Goal: Book appointment/travel/reservation

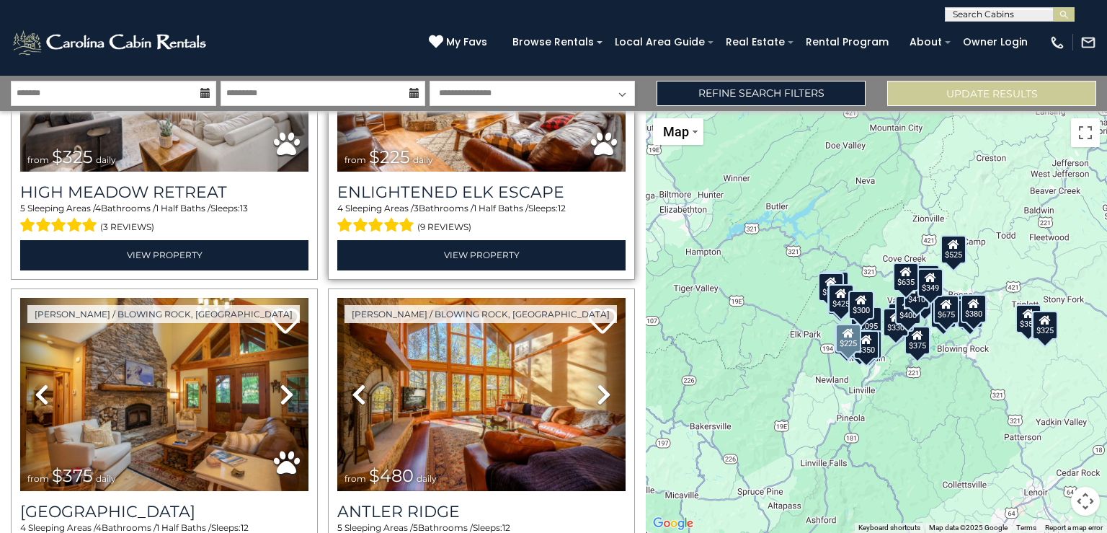
scroll to position [435, 0]
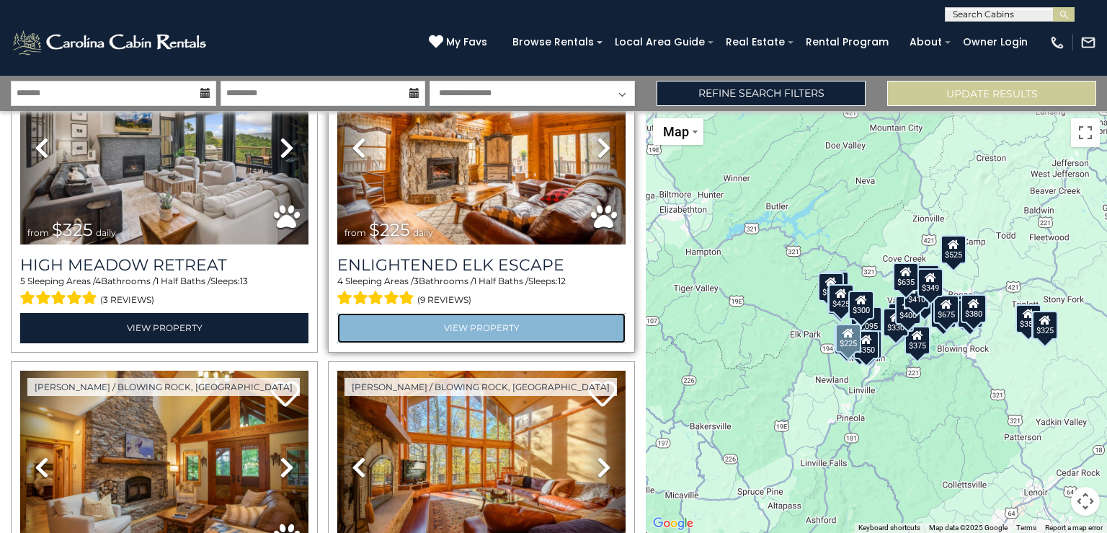
click at [461, 320] on link "View Property" at bounding box center [481, 328] width 288 height 30
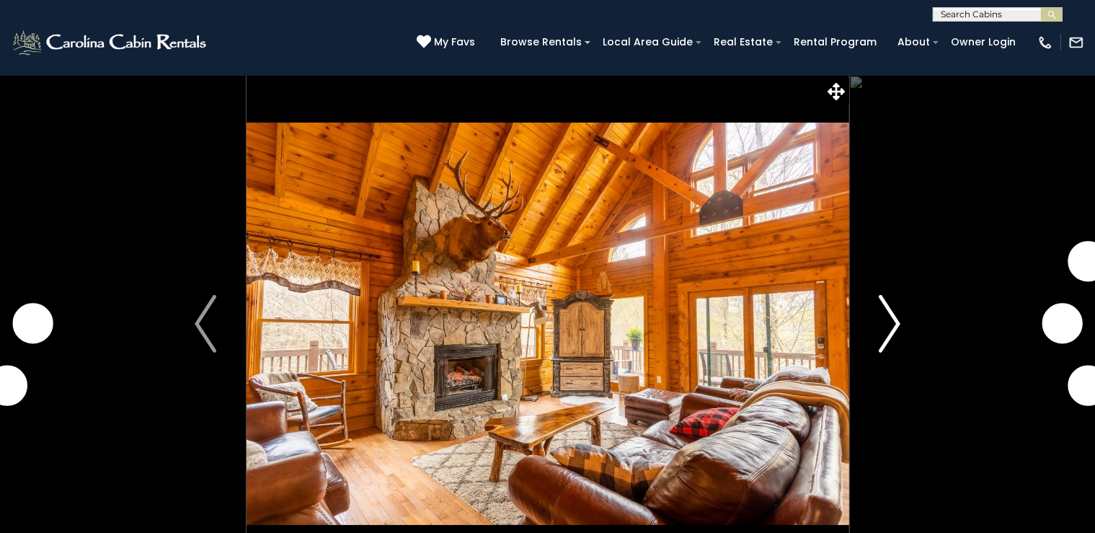
click at [893, 320] on img "Next" at bounding box center [890, 324] width 22 height 58
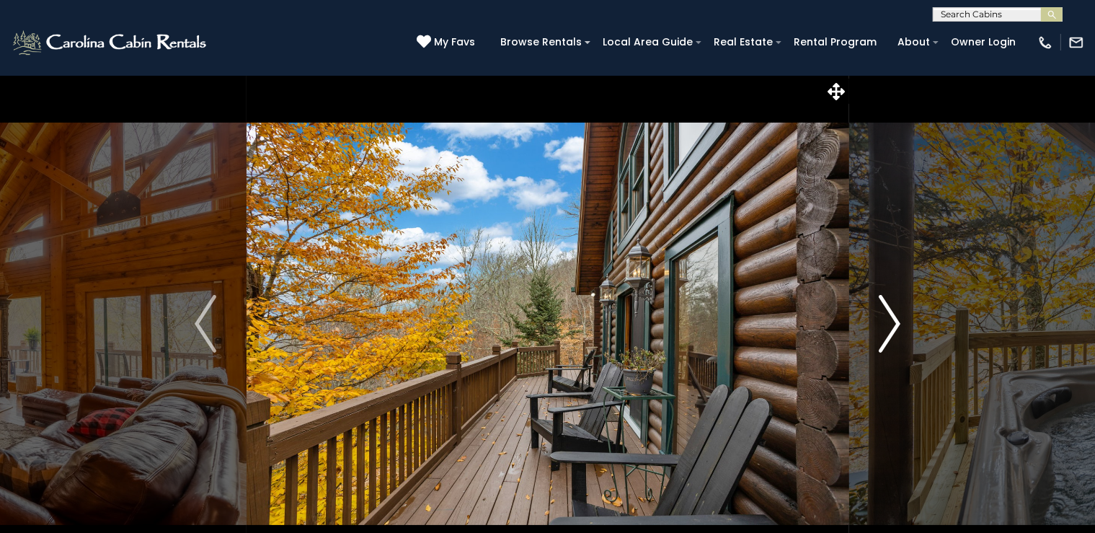
click at [893, 320] on img "Next" at bounding box center [890, 324] width 22 height 58
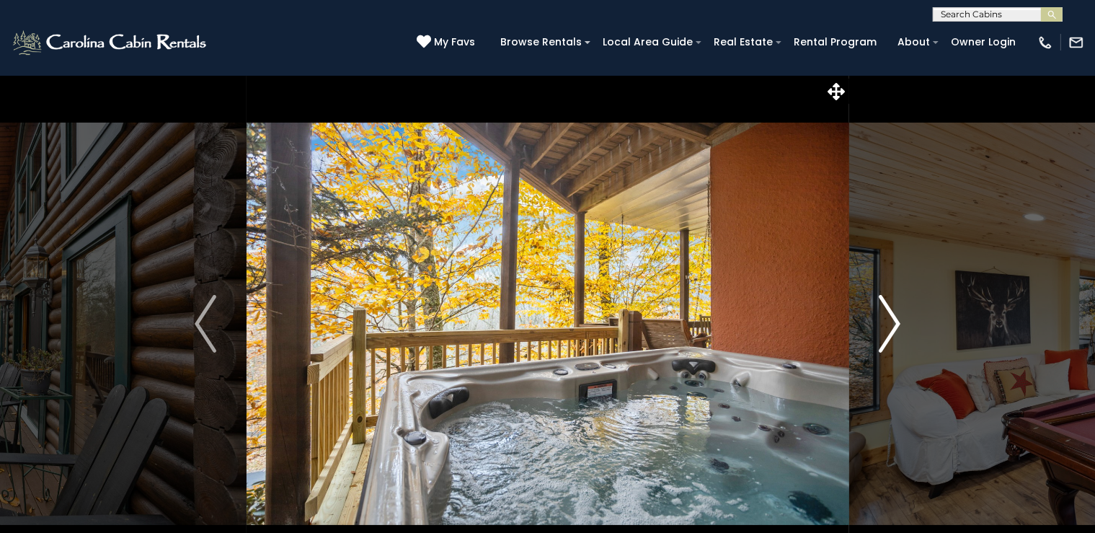
click at [893, 320] on img "Next" at bounding box center [890, 324] width 22 height 58
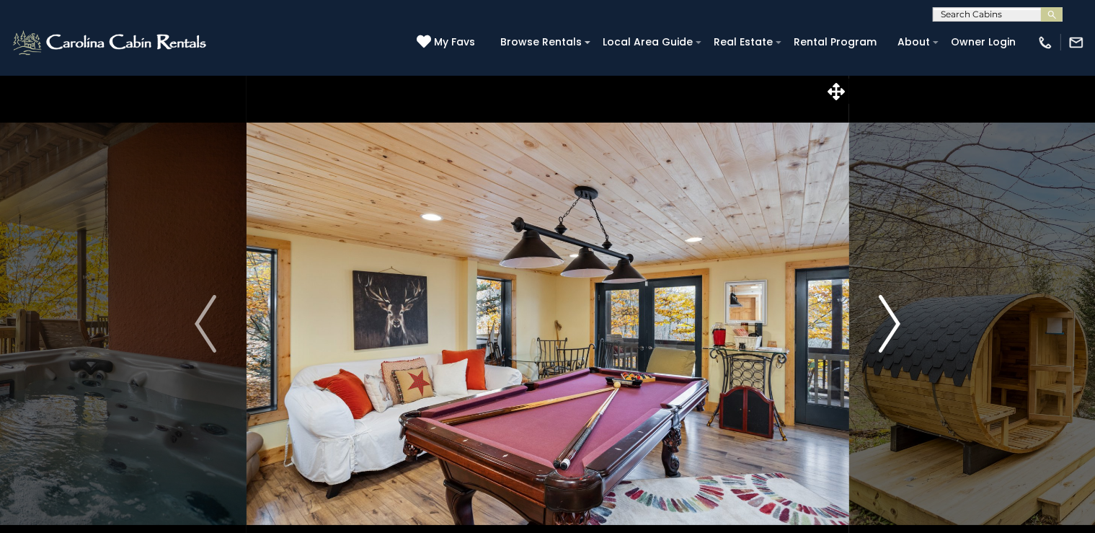
click at [894, 320] on img "Next" at bounding box center [890, 324] width 22 height 58
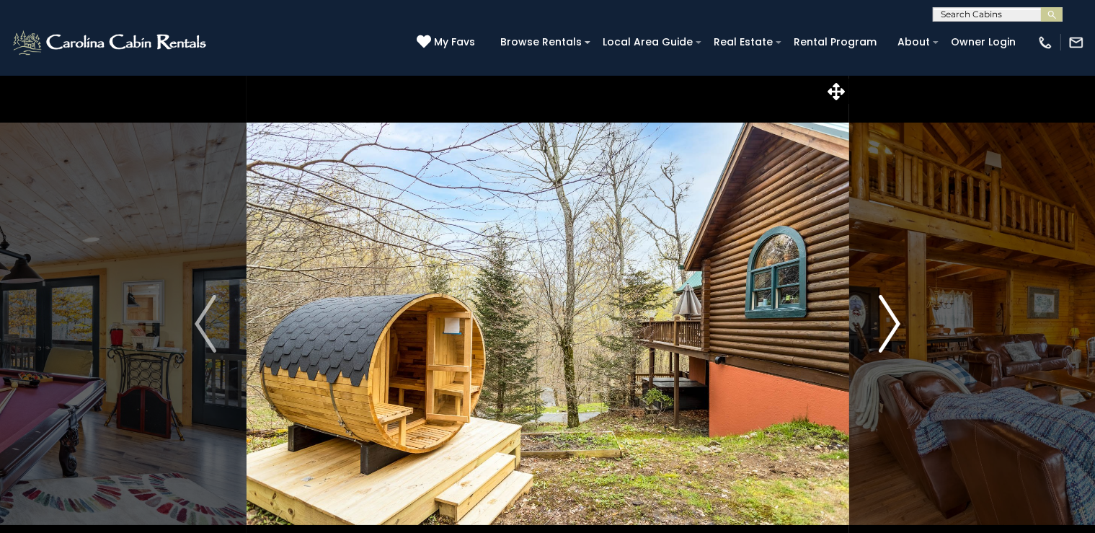
click at [894, 320] on img "Next" at bounding box center [890, 324] width 22 height 58
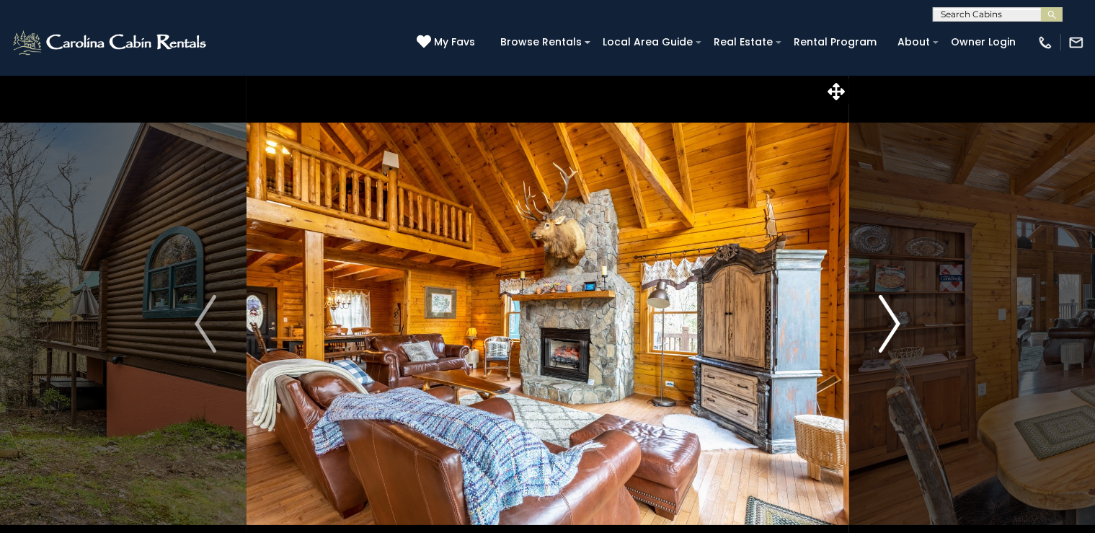
click at [895, 320] on img "Next" at bounding box center [890, 324] width 22 height 58
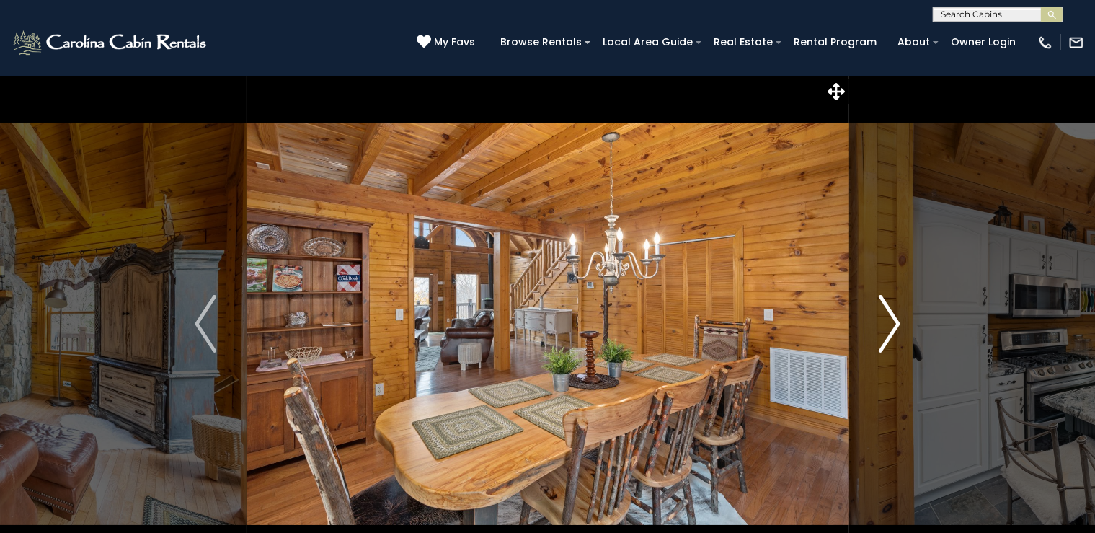
click at [895, 320] on img "Next" at bounding box center [890, 324] width 22 height 58
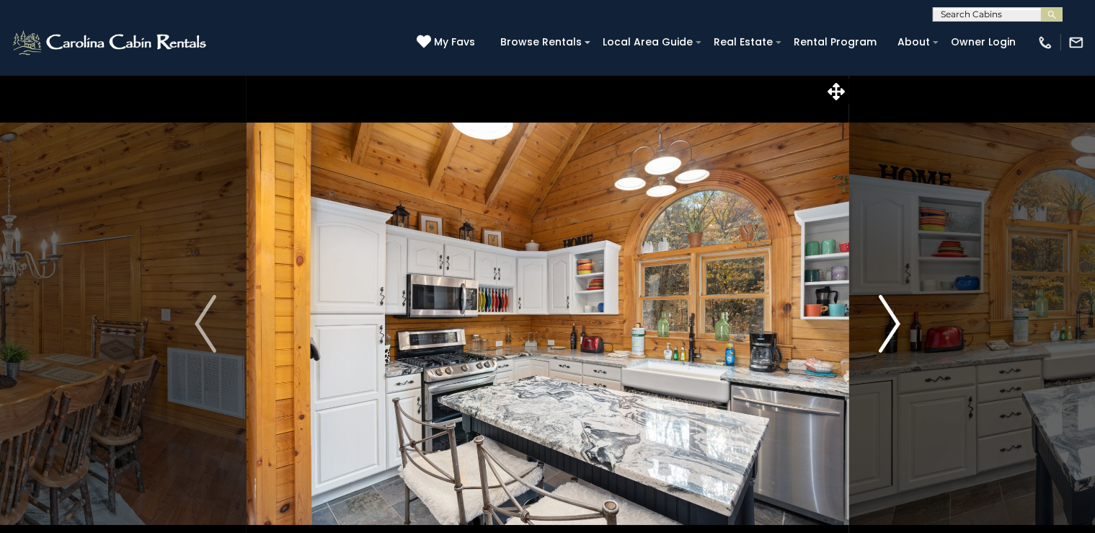
click at [882, 321] on img "Next" at bounding box center [890, 324] width 22 height 58
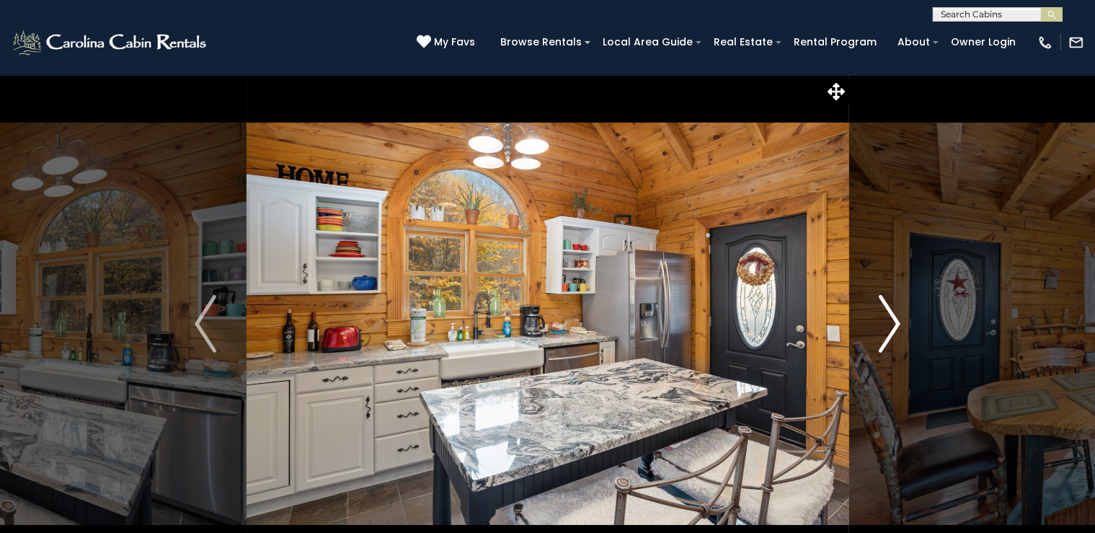
click at [889, 317] on img "Next" at bounding box center [890, 324] width 22 height 58
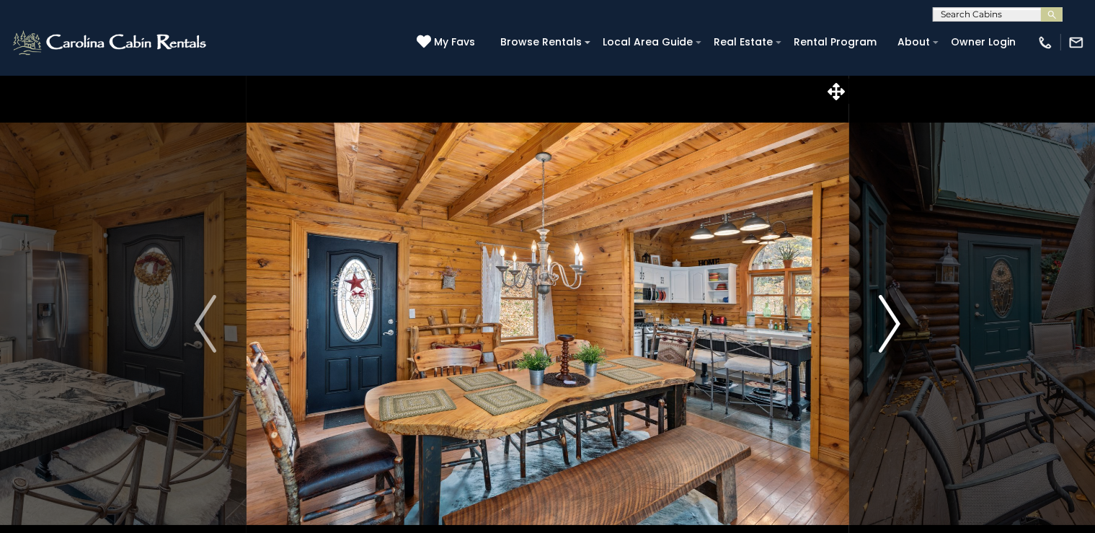
click at [889, 317] on img "Next" at bounding box center [890, 324] width 22 height 58
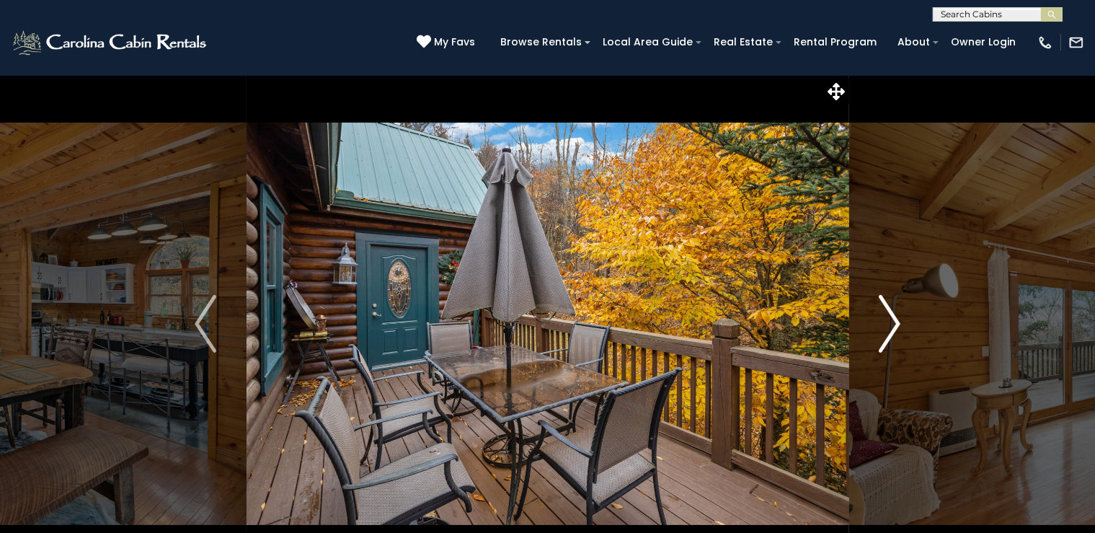
click at [889, 317] on img "Next" at bounding box center [890, 324] width 22 height 58
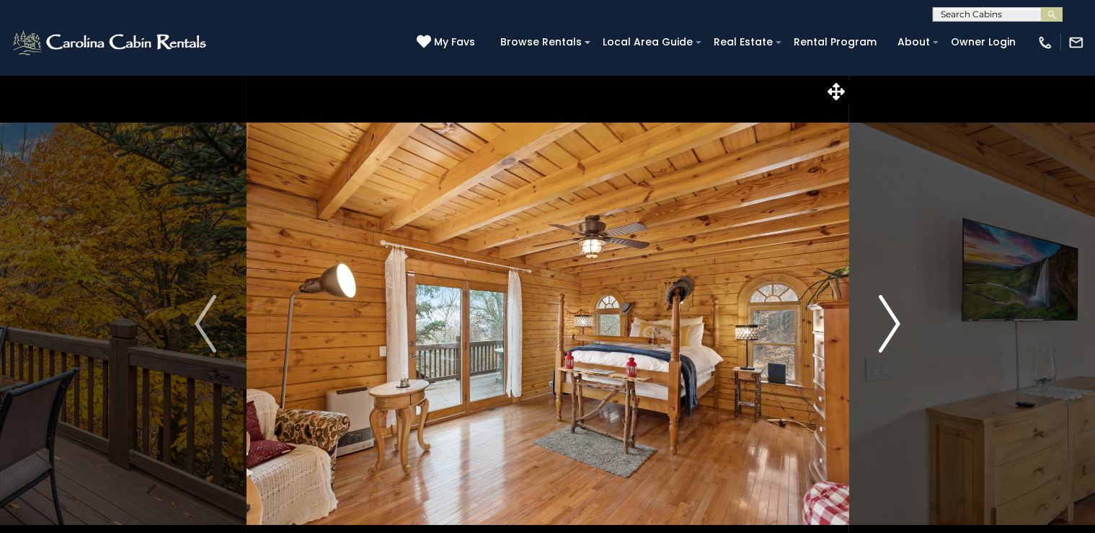
click at [889, 317] on img "Next" at bounding box center [890, 324] width 22 height 58
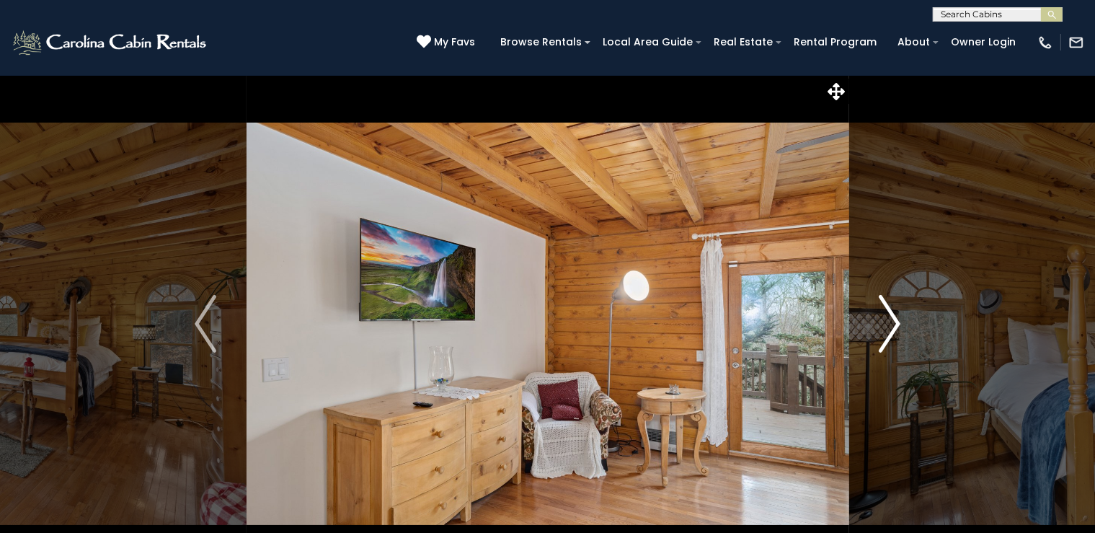
click at [889, 317] on img "Next" at bounding box center [890, 324] width 22 height 58
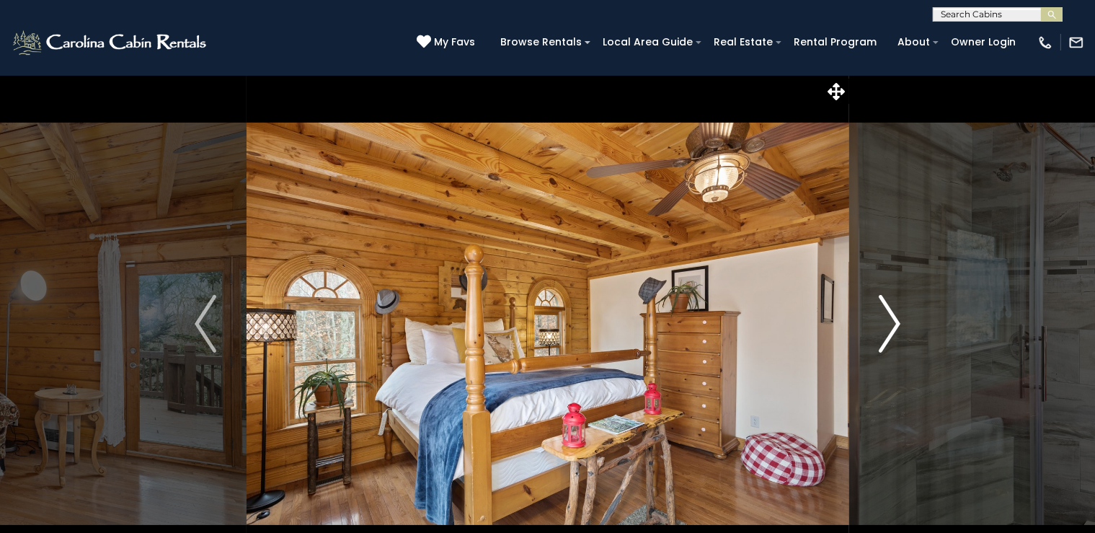
click at [889, 317] on img "Next" at bounding box center [890, 324] width 22 height 58
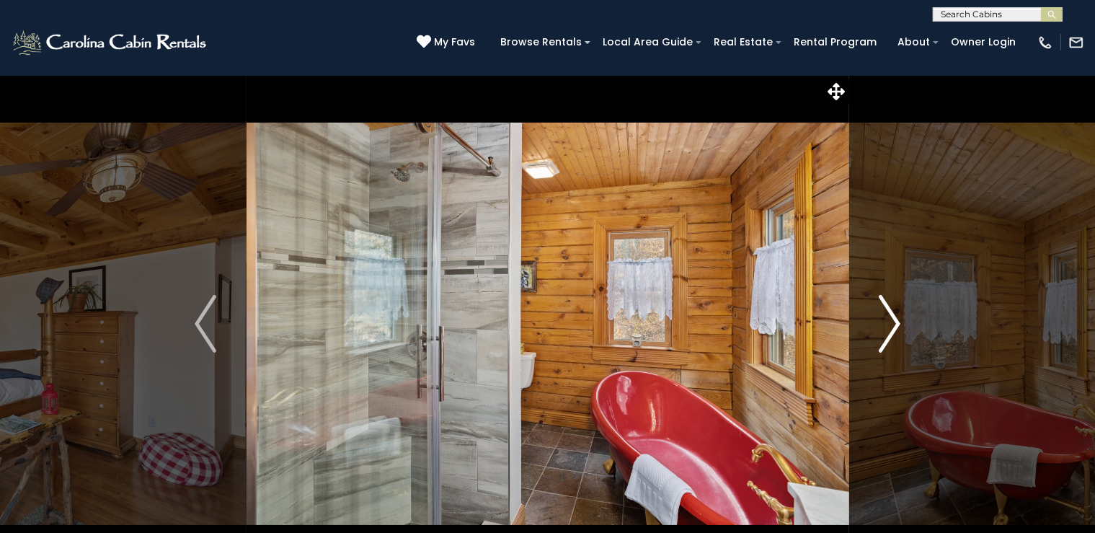
click at [892, 319] on img "Next" at bounding box center [890, 324] width 22 height 58
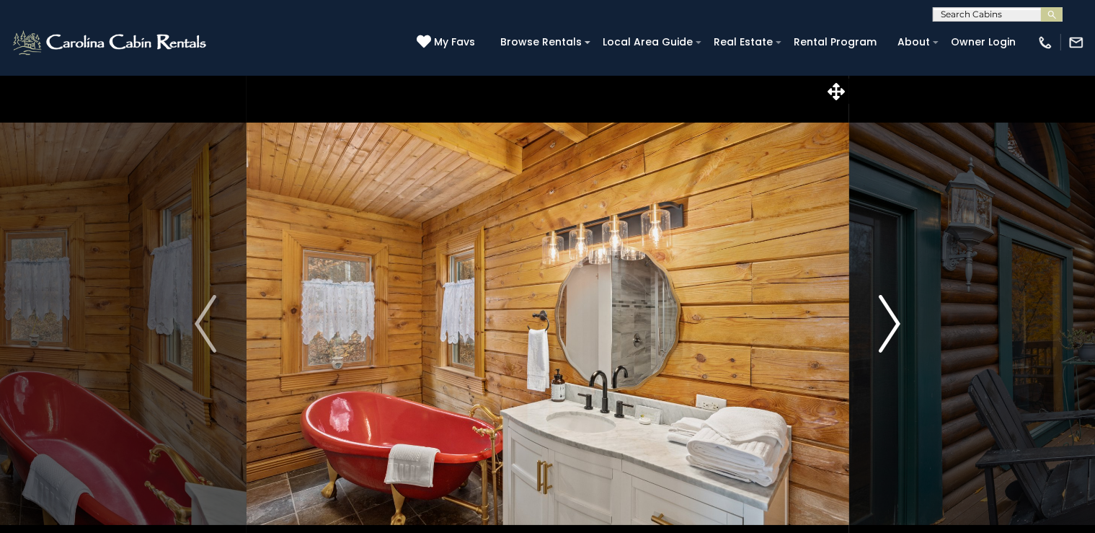
click at [892, 319] on img "Next" at bounding box center [890, 324] width 22 height 58
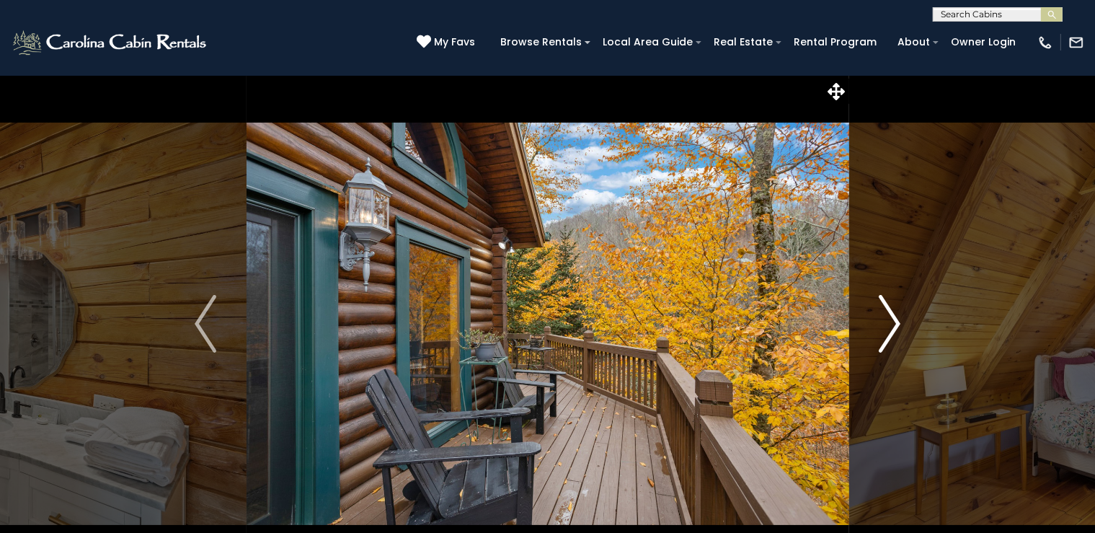
click at [892, 319] on img "Next" at bounding box center [890, 324] width 22 height 58
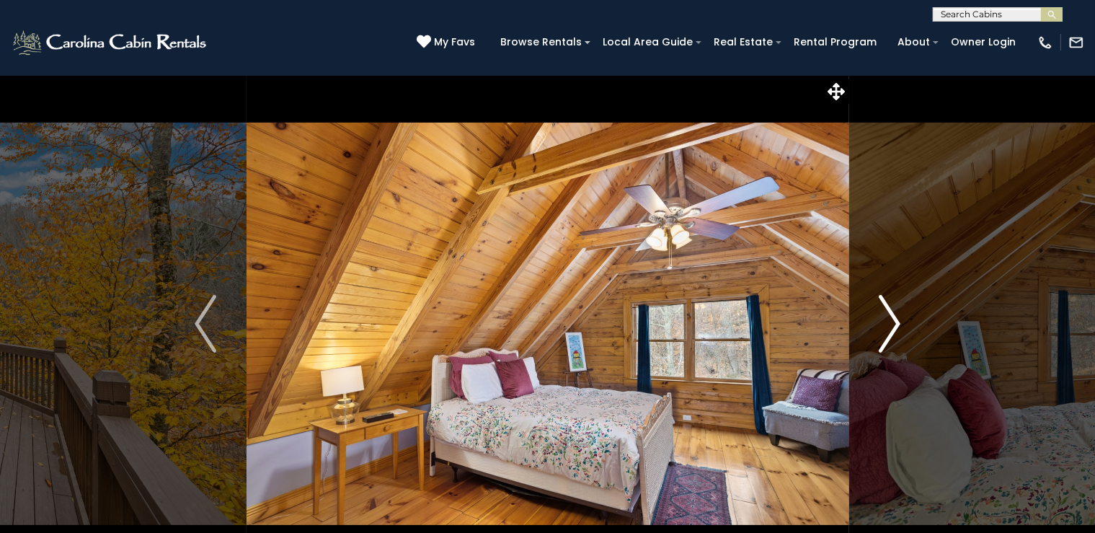
click at [892, 319] on img "Next" at bounding box center [890, 324] width 22 height 58
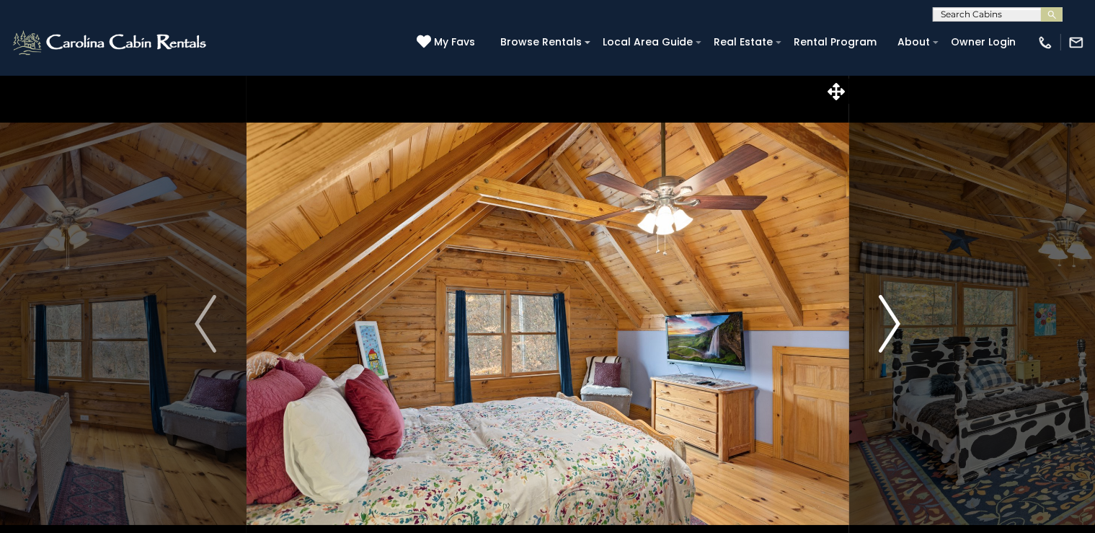
click at [892, 319] on img "Next" at bounding box center [890, 324] width 22 height 58
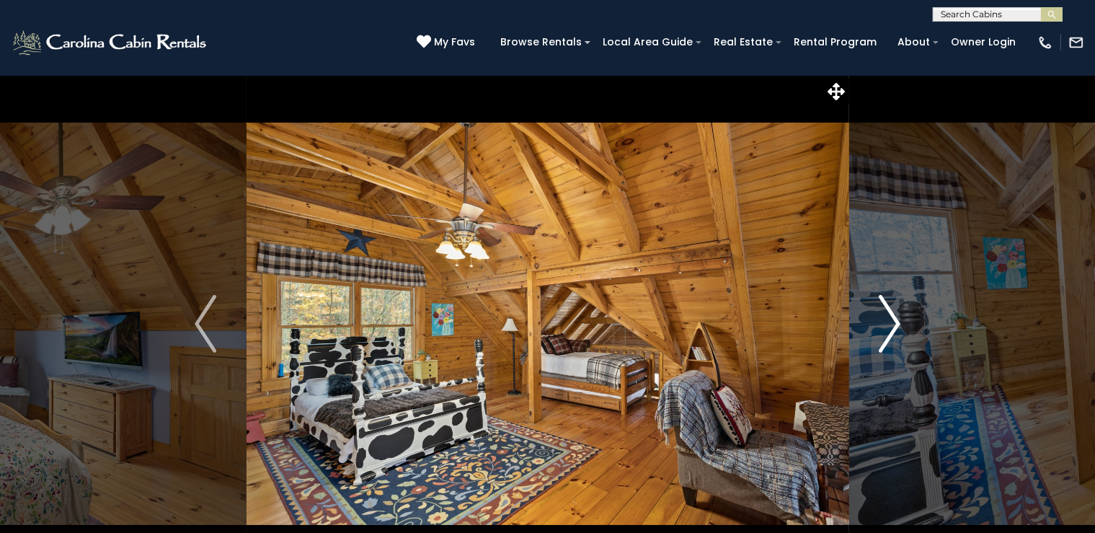
click at [892, 319] on img "Next" at bounding box center [890, 324] width 22 height 58
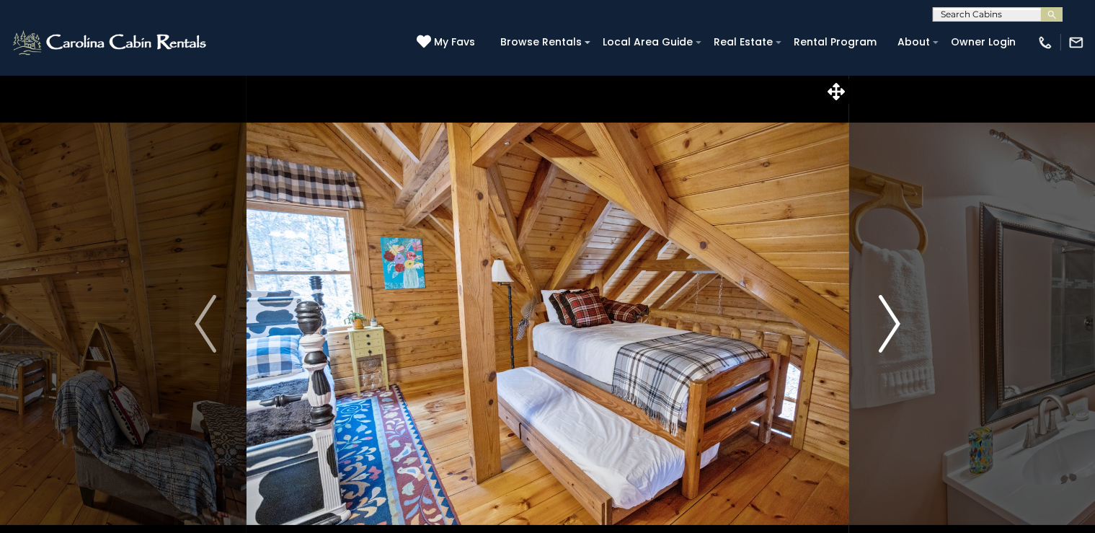
click at [892, 319] on img "Next" at bounding box center [890, 324] width 22 height 58
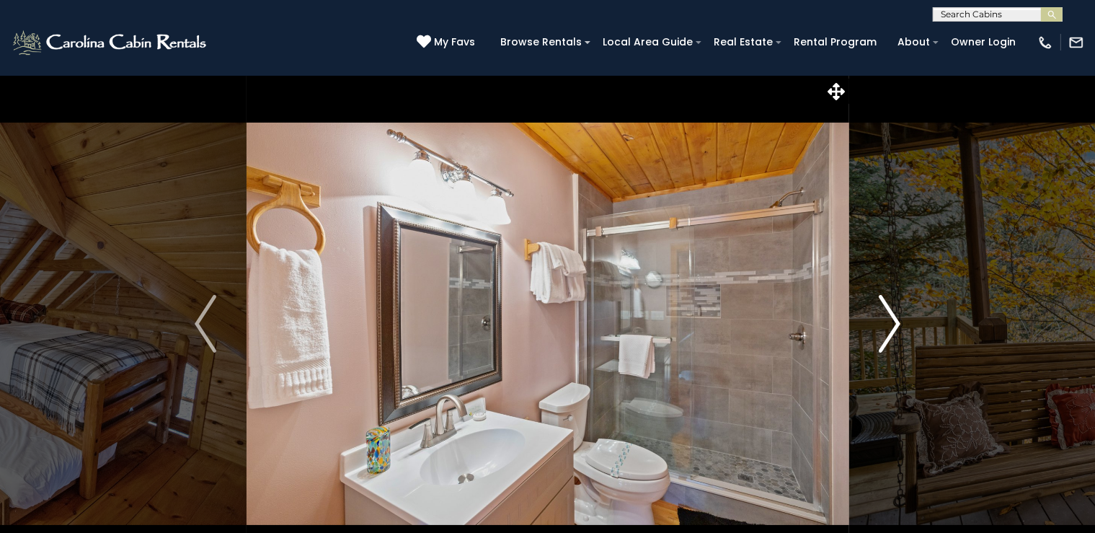
click at [892, 319] on img "Next" at bounding box center [890, 324] width 22 height 58
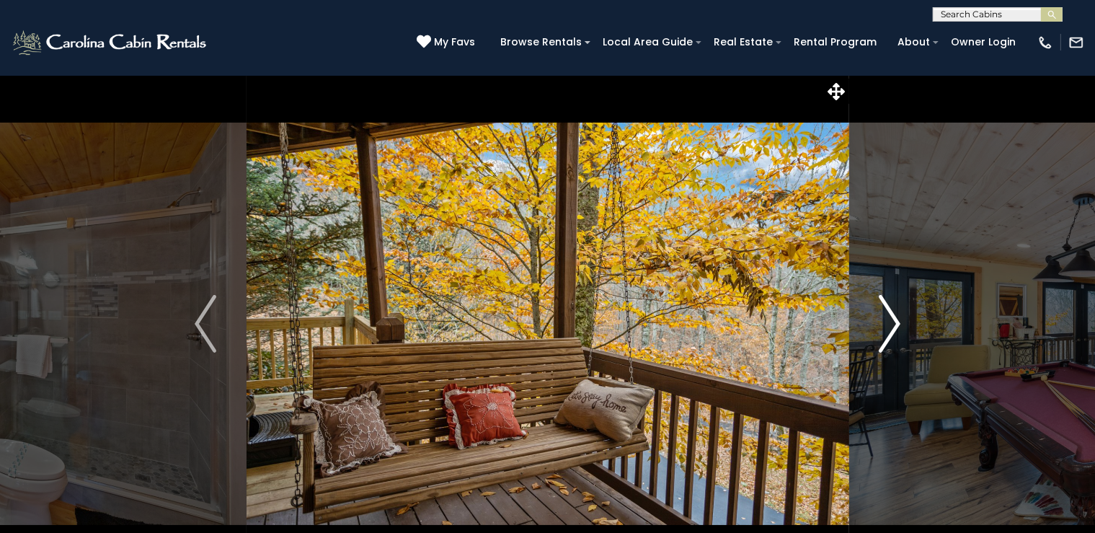
click at [892, 319] on img "Next" at bounding box center [890, 324] width 22 height 58
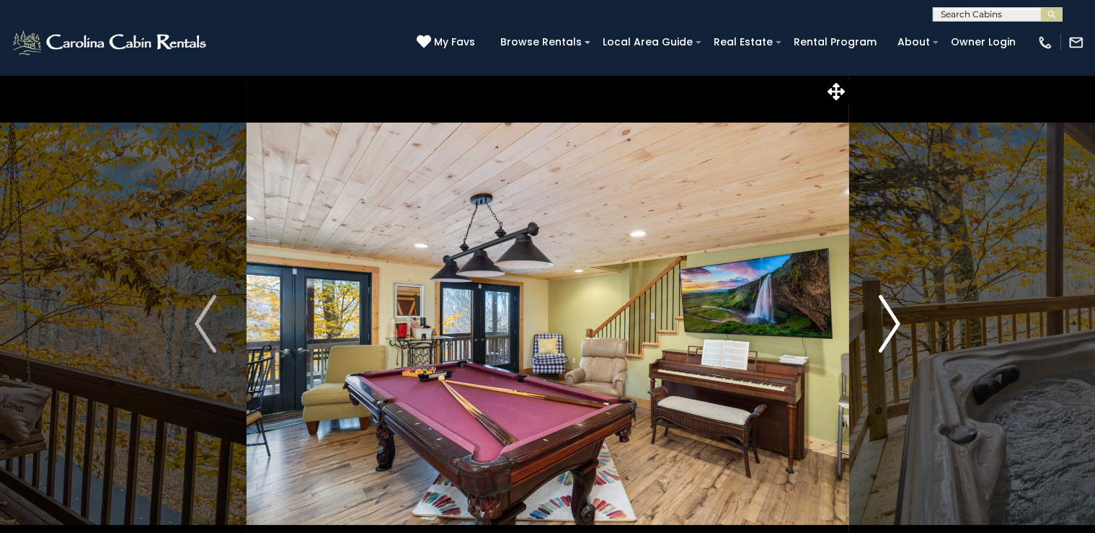
click at [892, 319] on img "Next" at bounding box center [890, 324] width 22 height 58
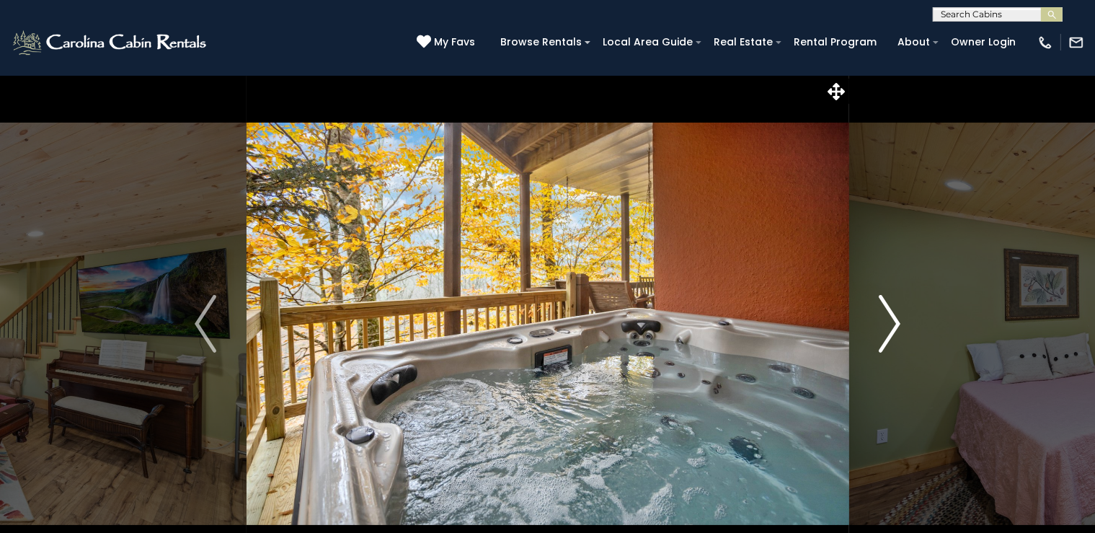
click at [892, 319] on img "Next" at bounding box center [890, 324] width 22 height 58
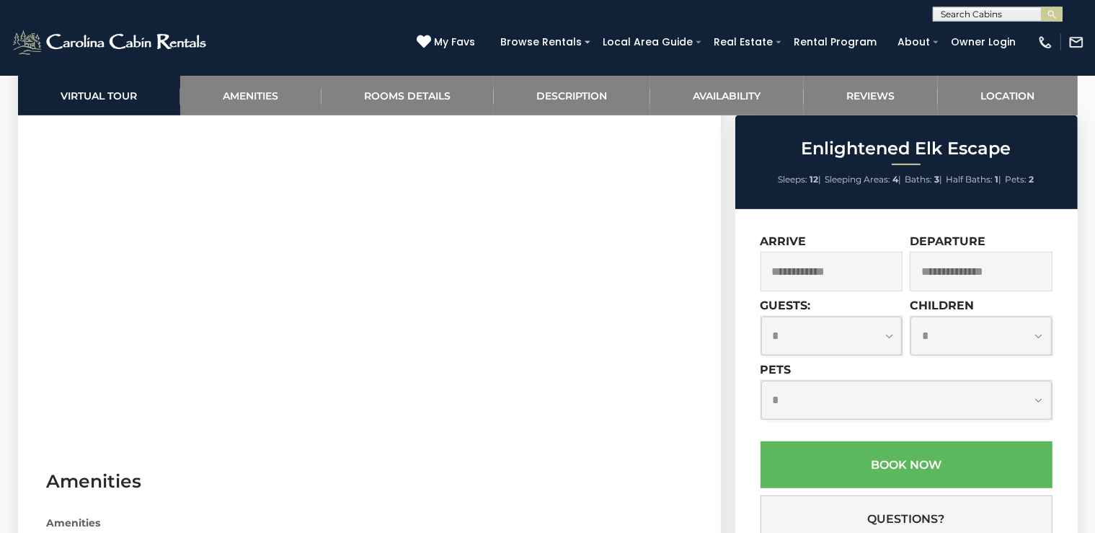
scroll to position [837, 0]
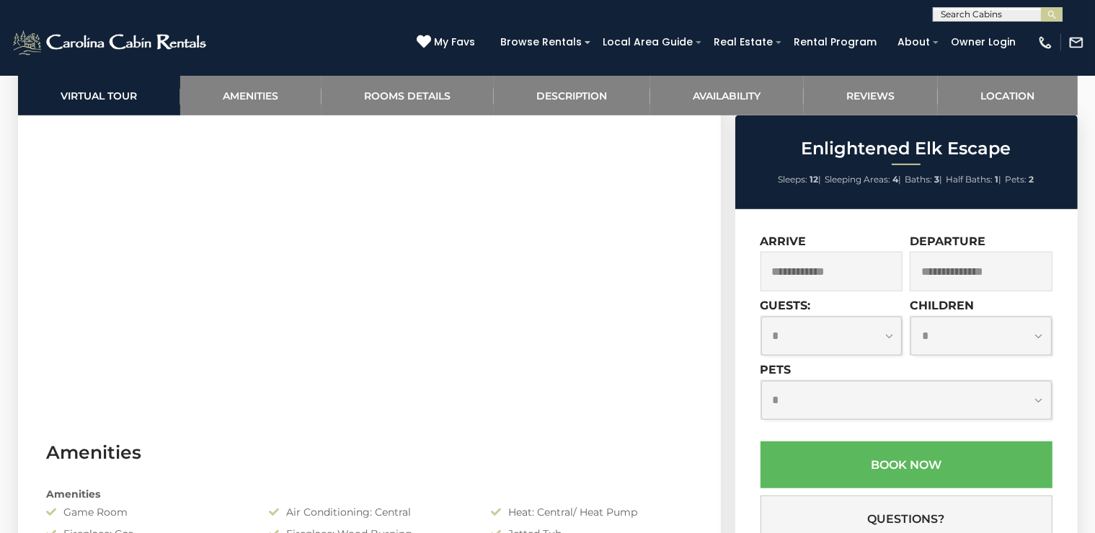
click at [856, 277] on input "text" at bounding box center [831, 272] width 143 height 40
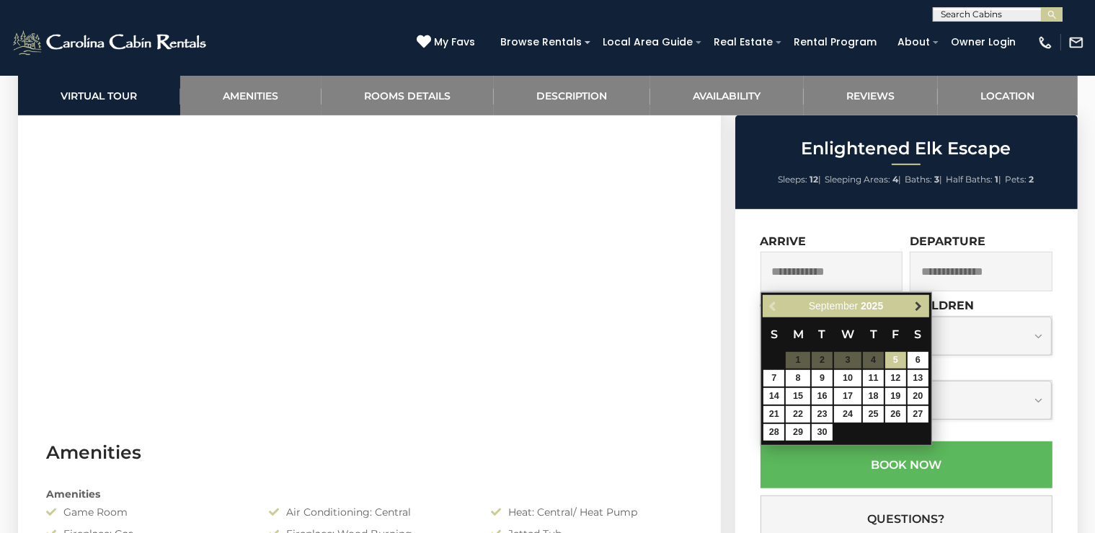
click at [917, 304] on span "Next" at bounding box center [919, 306] width 12 height 12
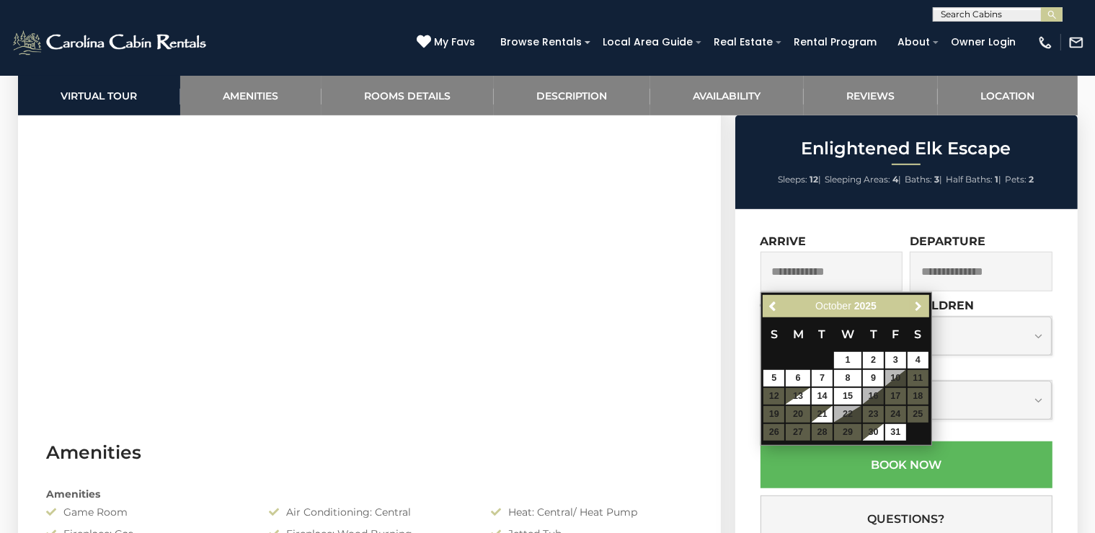
click at [917, 304] on span "Next" at bounding box center [919, 306] width 12 height 12
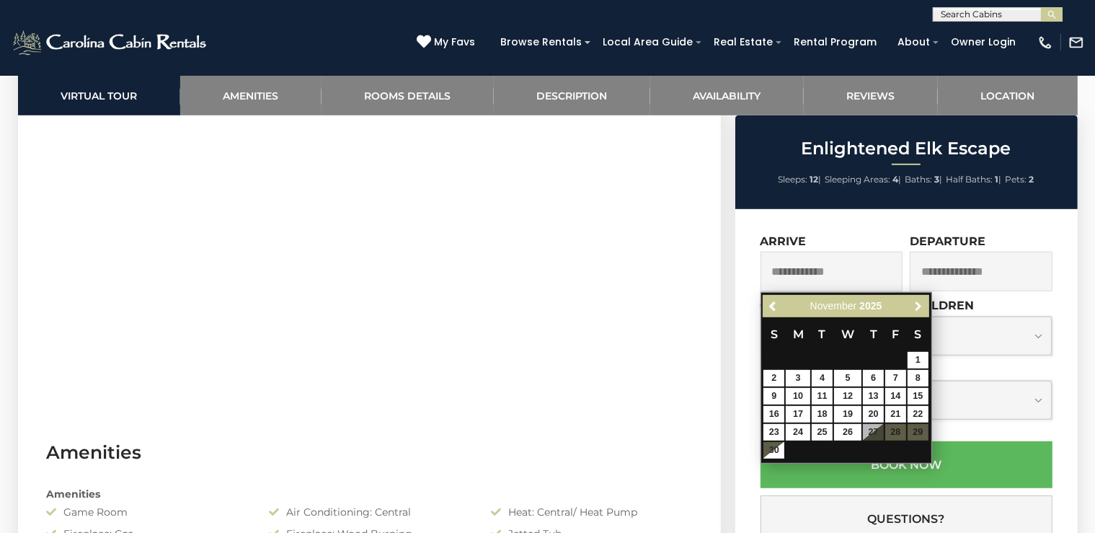
click at [917, 304] on span "Next" at bounding box center [919, 306] width 12 height 12
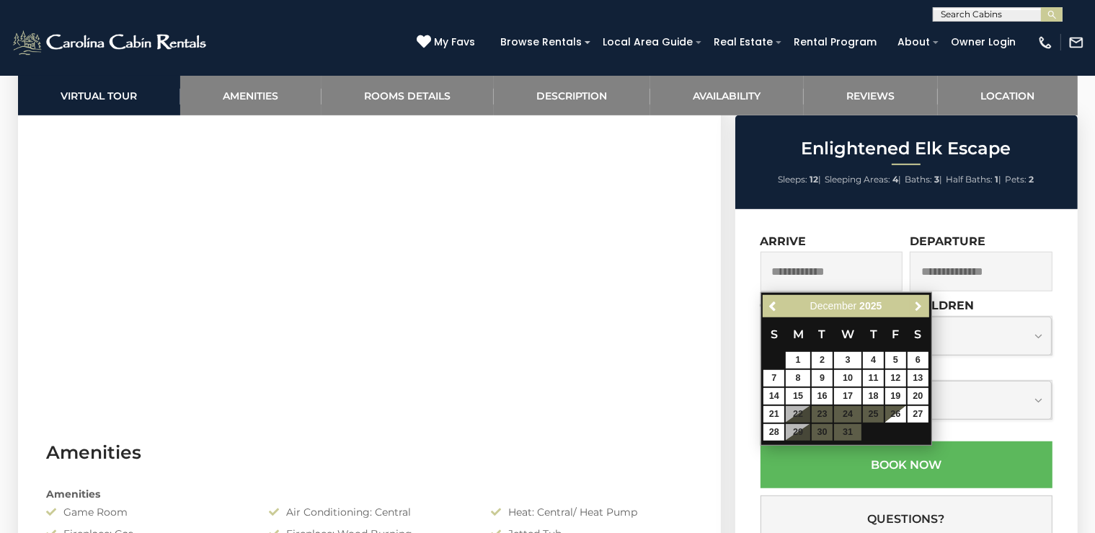
click at [917, 304] on span "Next" at bounding box center [919, 306] width 12 height 12
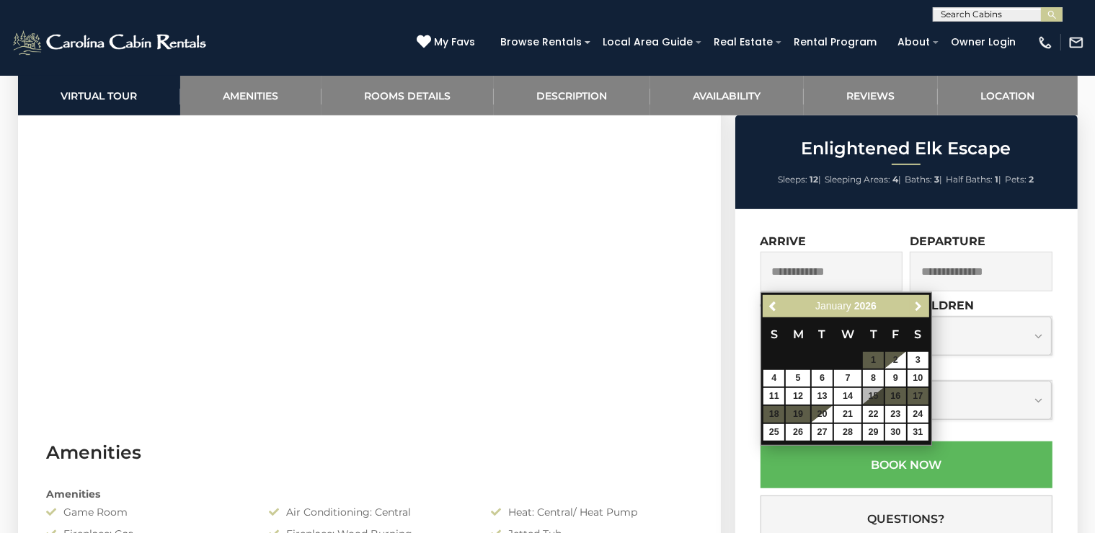
click at [917, 304] on span "Next" at bounding box center [919, 306] width 12 height 12
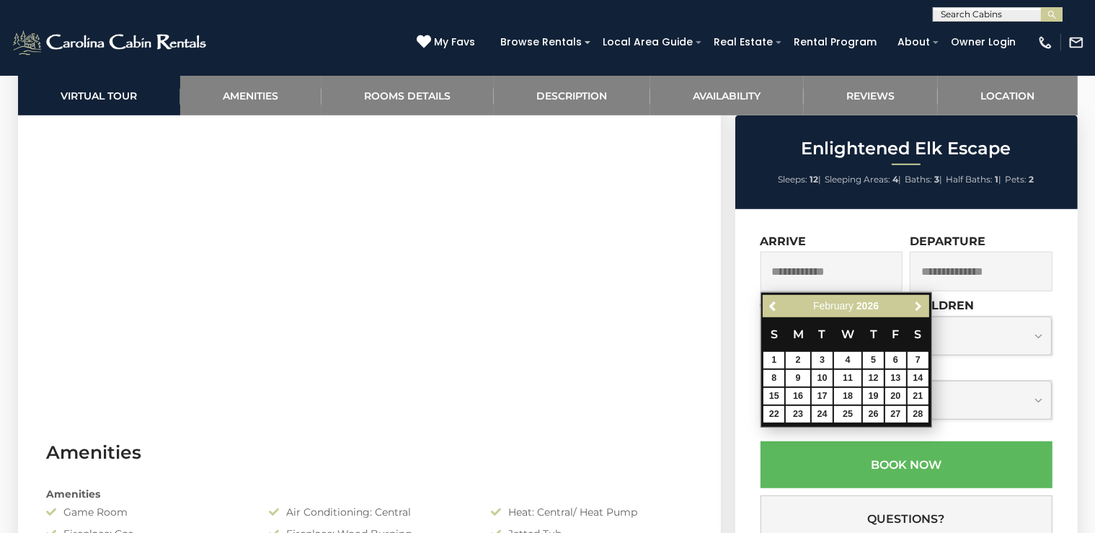
click at [917, 304] on span "Next" at bounding box center [919, 306] width 12 height 12
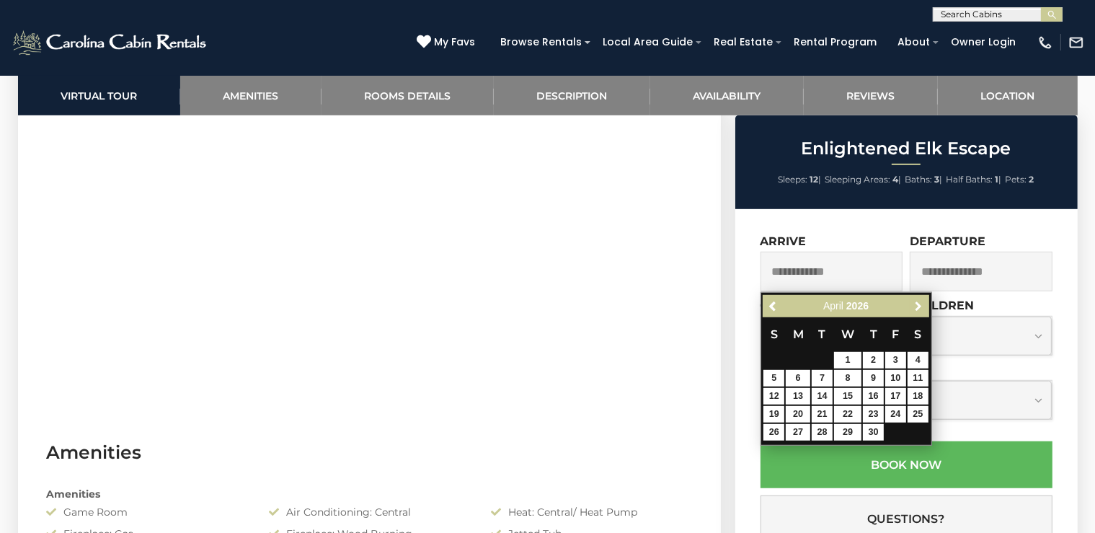
click at [917, 304] on span "Next" at bounding box center [919, 306] width 12 height 12
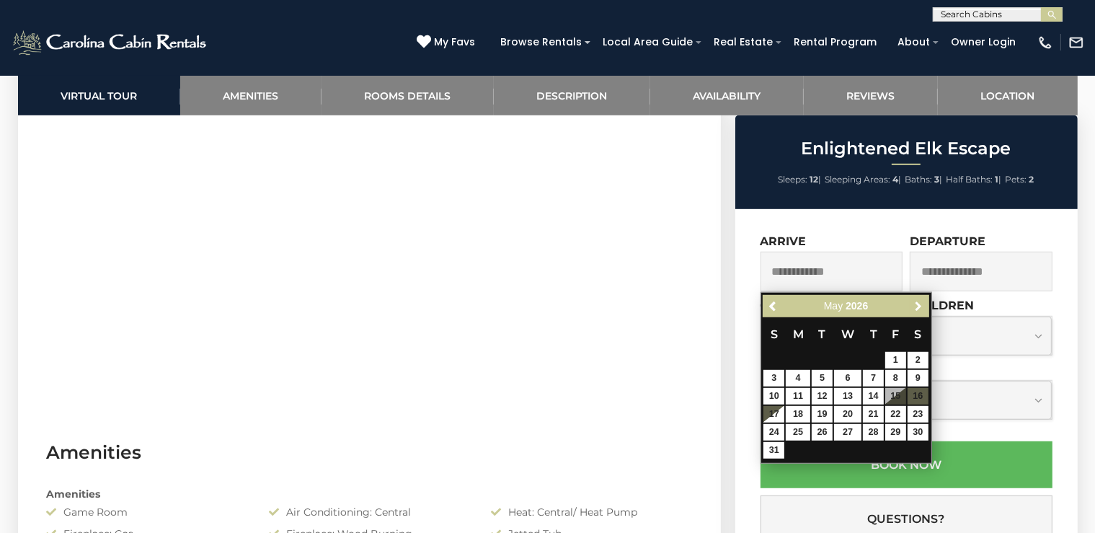
click at [917, 304] on span "Next" at bounding box center [919, 306] width 12 height 12
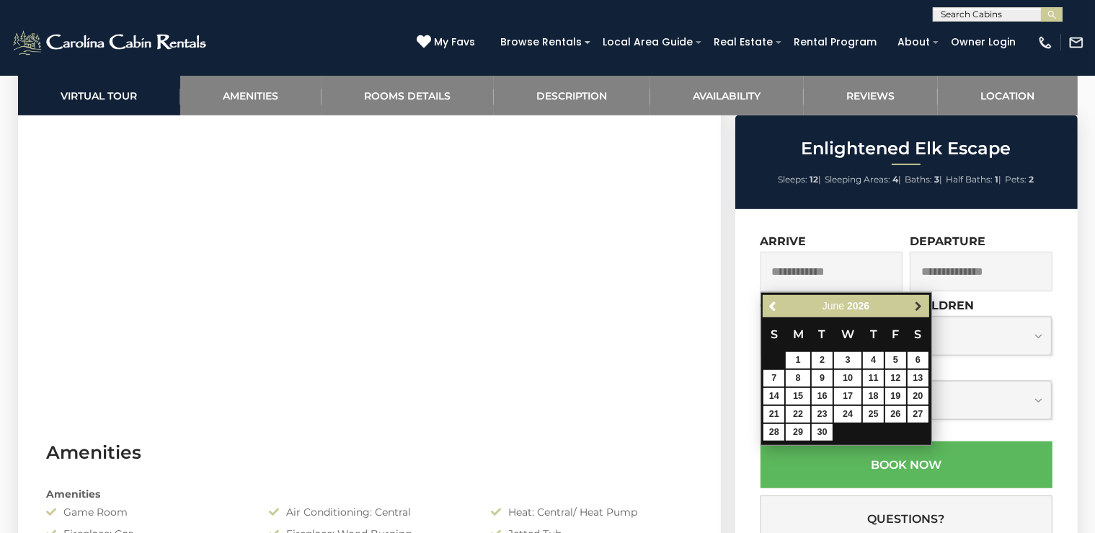
click at [918, 304] on span "Next" at bounding box center [919, 306] width 12 height 12
click at [771, 303] on span "Previous" at bounding box center [774, 306] width 12 height 12
click at [918, 307] on span "Next" at bounding box center [919, 306] width 12 height 12
click at [771, 307] on span "Previous" at bounding box center [774, 306] width 12 height 12
click at [920, 304] on span "Next" at bounding box center [919, 306] width 12 height 12
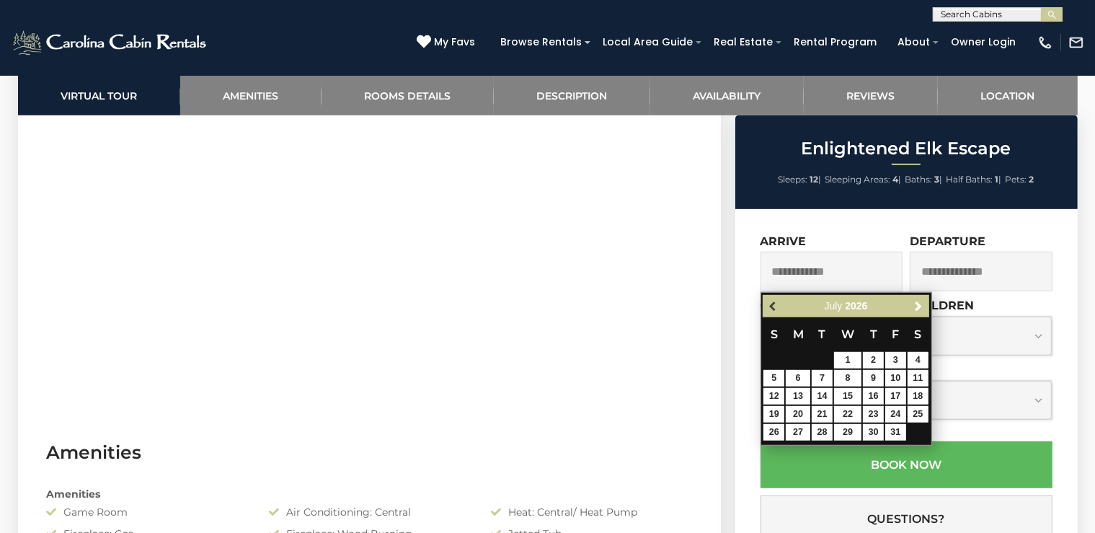
click at [776, 303] on span "Previous" at bounding box center [774, 306] width 12 height 12
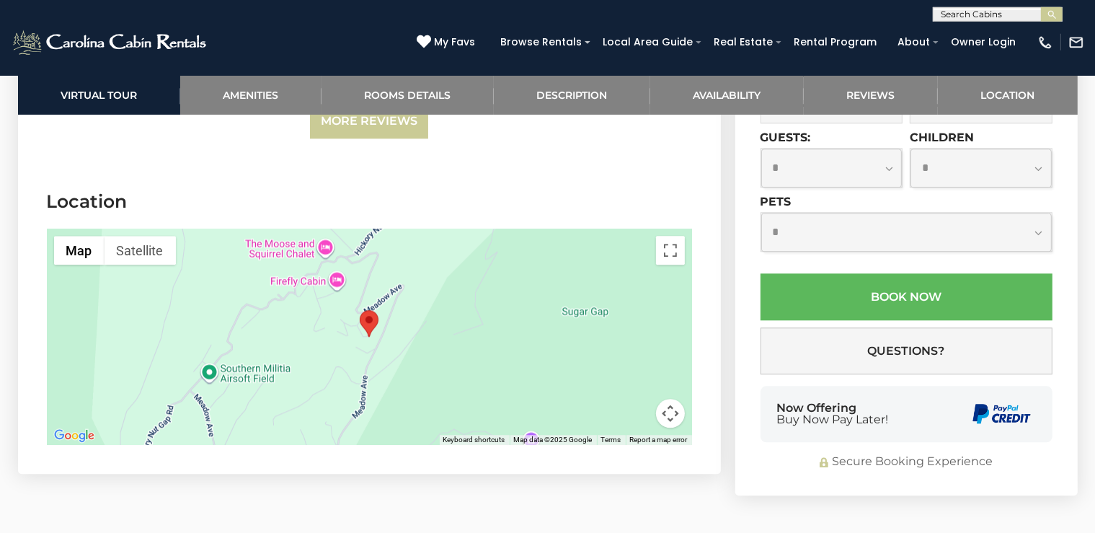
scroll to position [3501, 0]
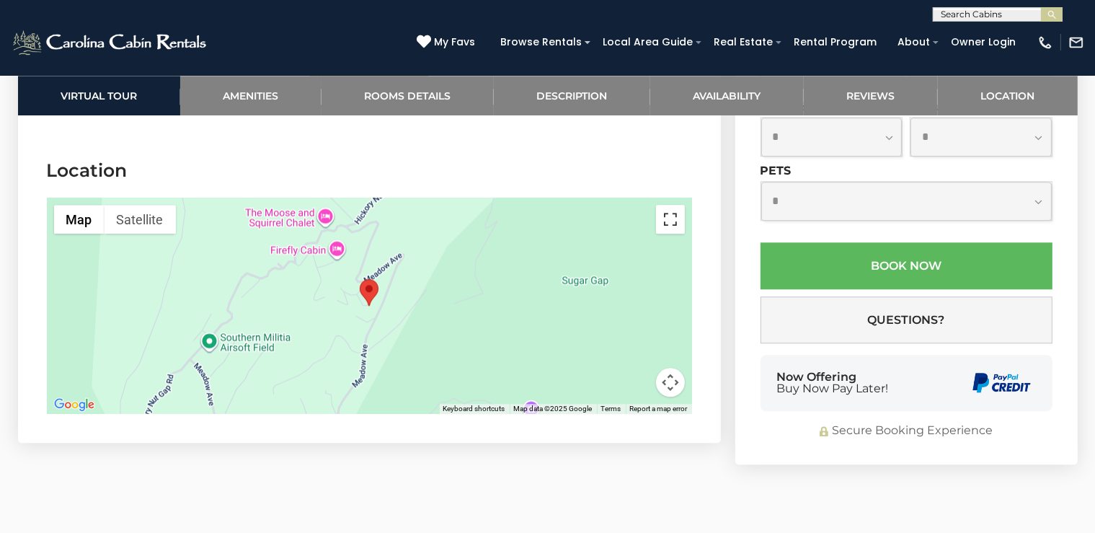
click at [669, 219] on button "Toggle fullscreen view" at bounding box center [670, 219] width 29 height 29
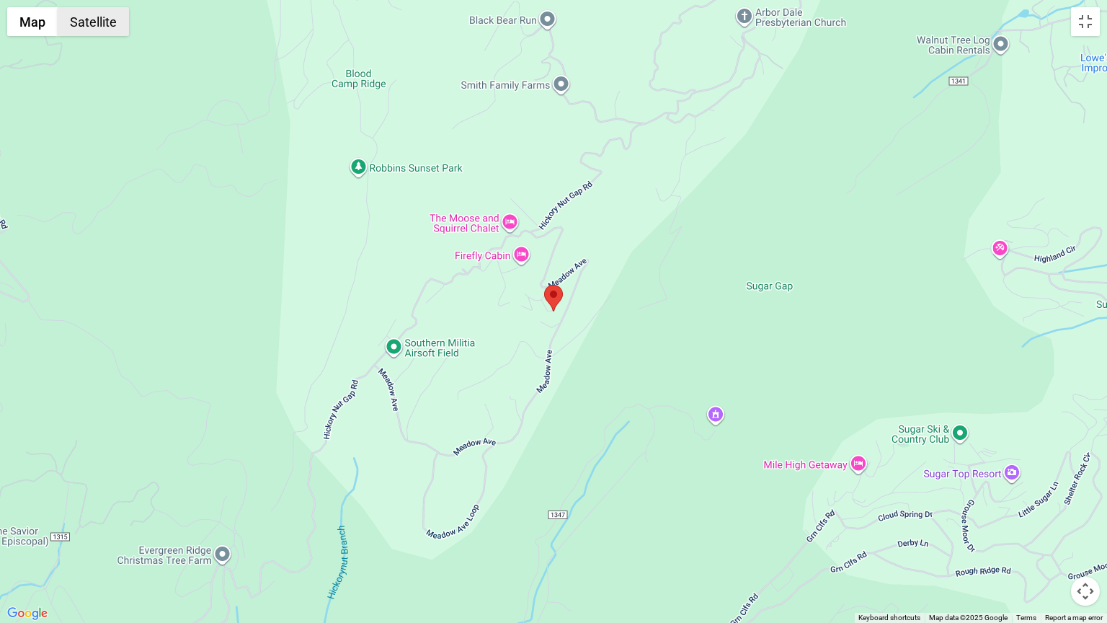
click at [92, 25] on button "Satellite" at bounding box center [93, 21] width 71 height 29
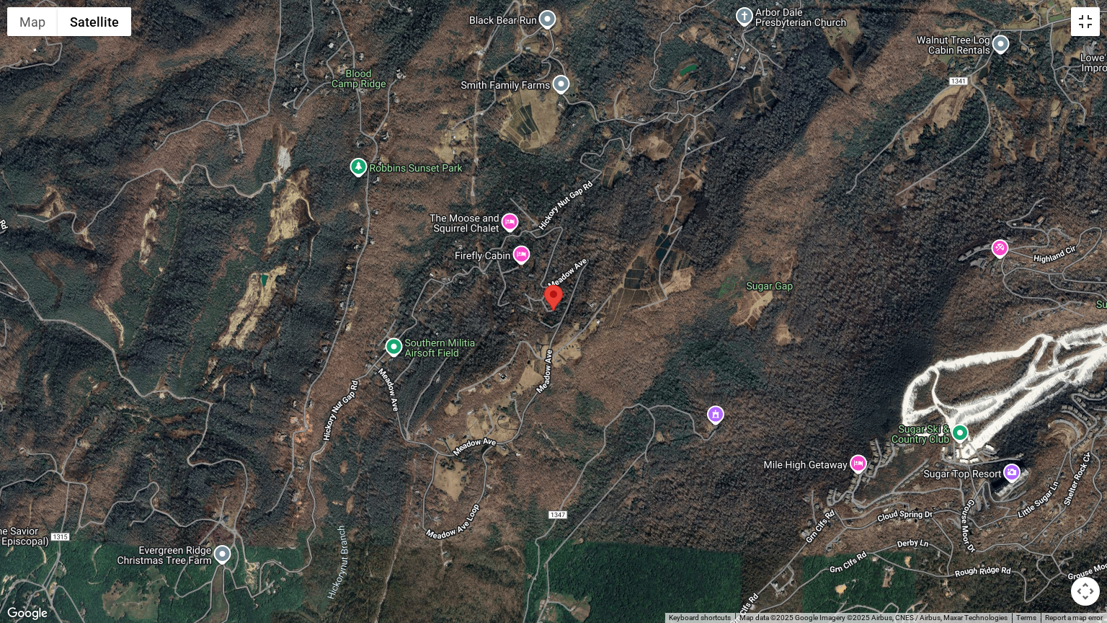
click at [1086, 22] on button "Toggle fullscreen view" at bounding box center [1085, 21] width 29 height 29
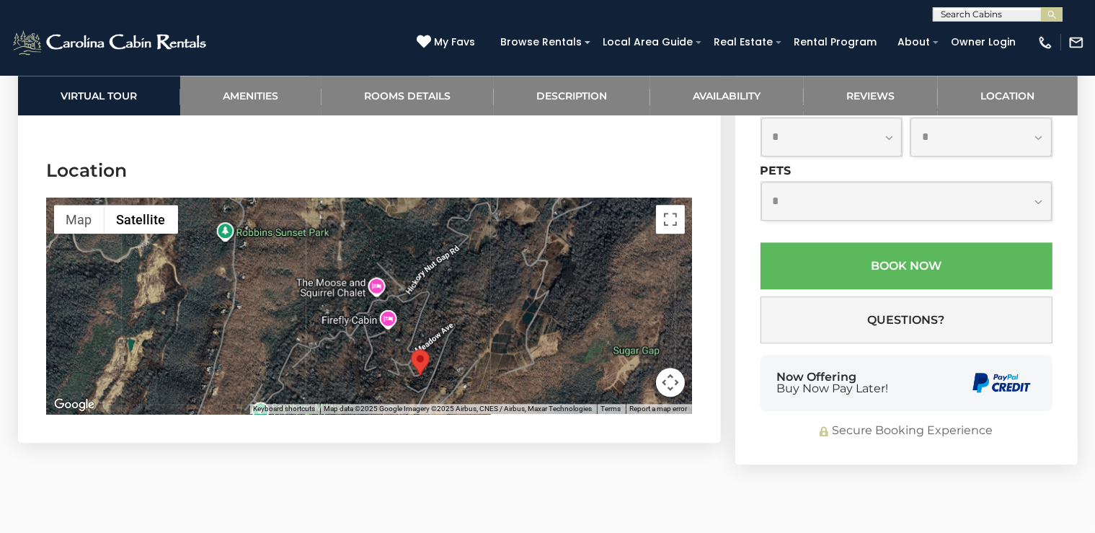
drag, startPoint x: 315, startPoint y: 272, endPoint x: 366, endPoint y: 342, distance: 86.6
click at [366, 342] on div at bounding box center [369, 306] width 645 height 216
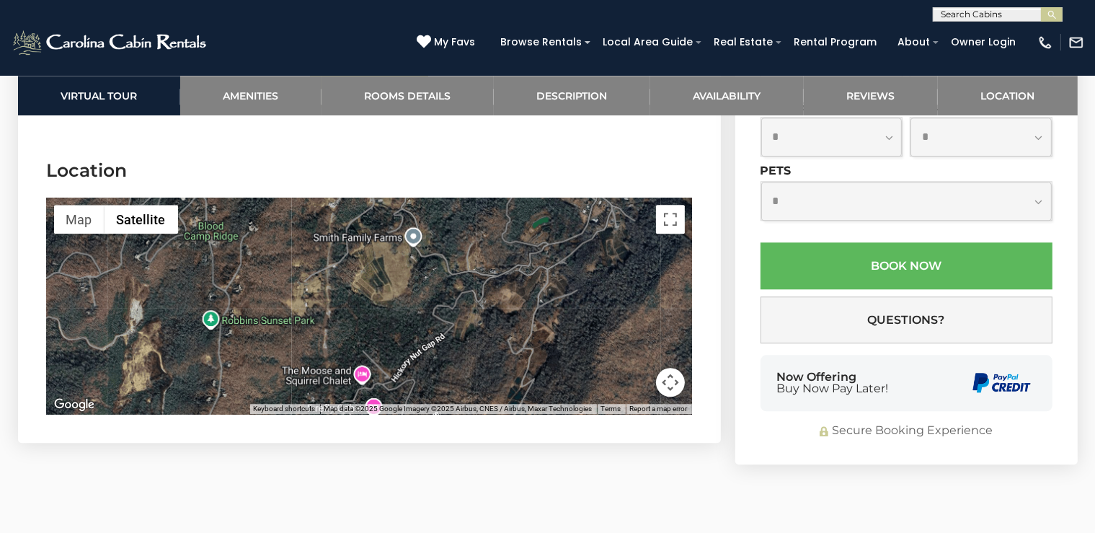
drag, startPoint x: 369, startPoint y: 258, endPoint x: 357, endPoint y: 330, distance: 73.1
click at [352, 353] on div at bounding box center [369, 306] width 645 height 216
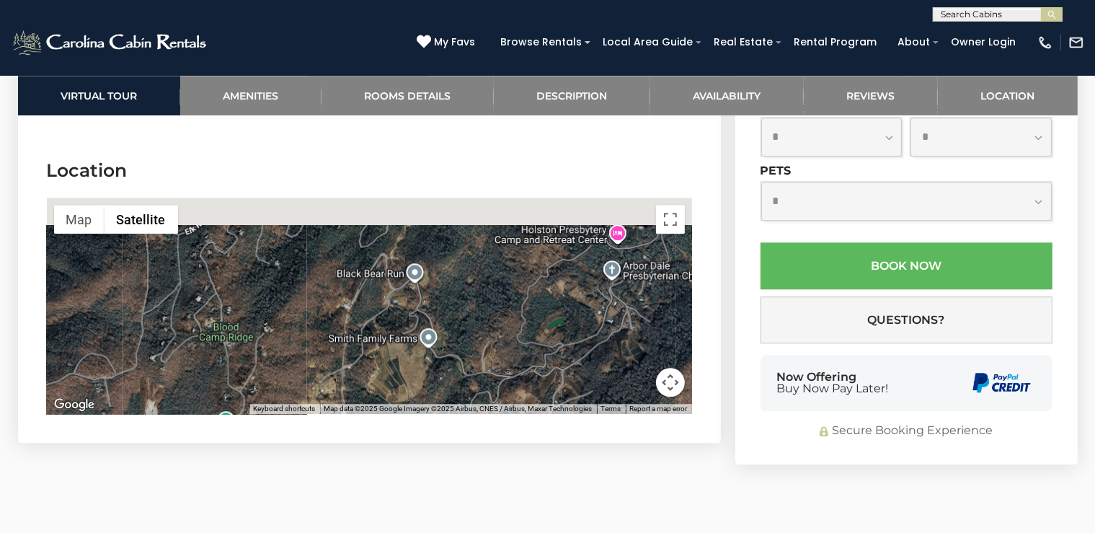
drag, startPoint x: 389, startPoint y: 253, endPoint x: 408, endPoint y: 356, distance: 104.9
click at [408, 357] on div at bounding box center [369, 306] width 645 height 216
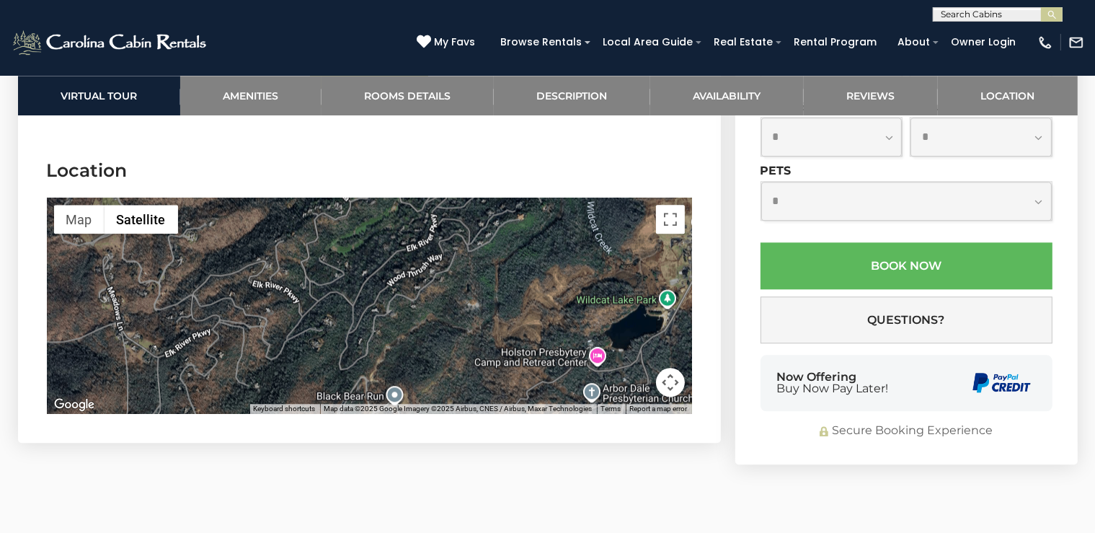
drag, startPoint x: 457, startPoint y: 235, endPoint x: 437, endPoint y: 349, distance: 115.7
click at [437, 349] on div at bounding box center [369, 306] width 645 height 216
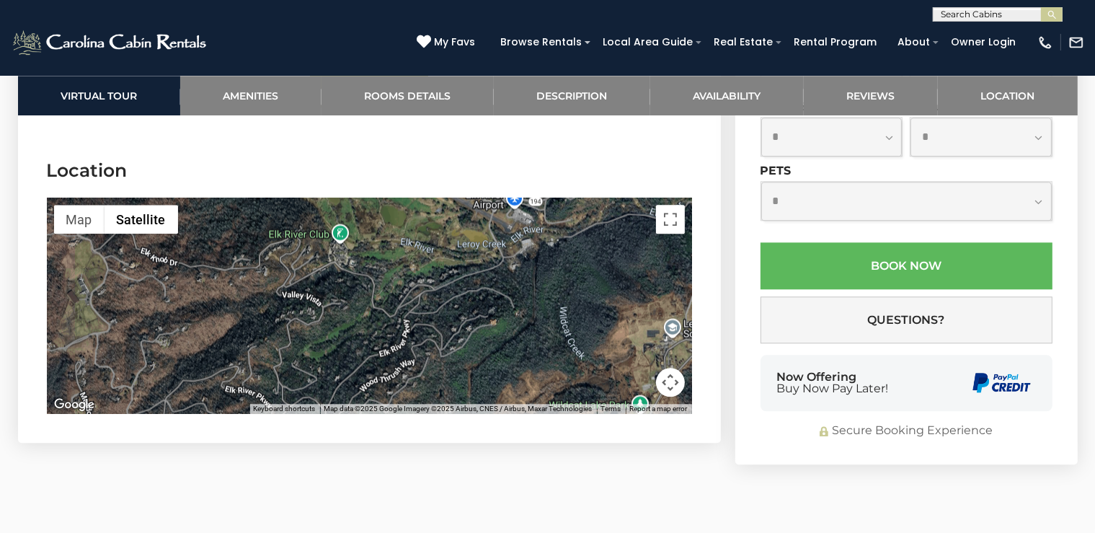
drag, startPoint x: 463, startPoint y: 238, endPoint x: 438, endPoint y: 345, distance: 110.3
click at [438, 345] on div at bounding box center [369, 306] width 645 height 216
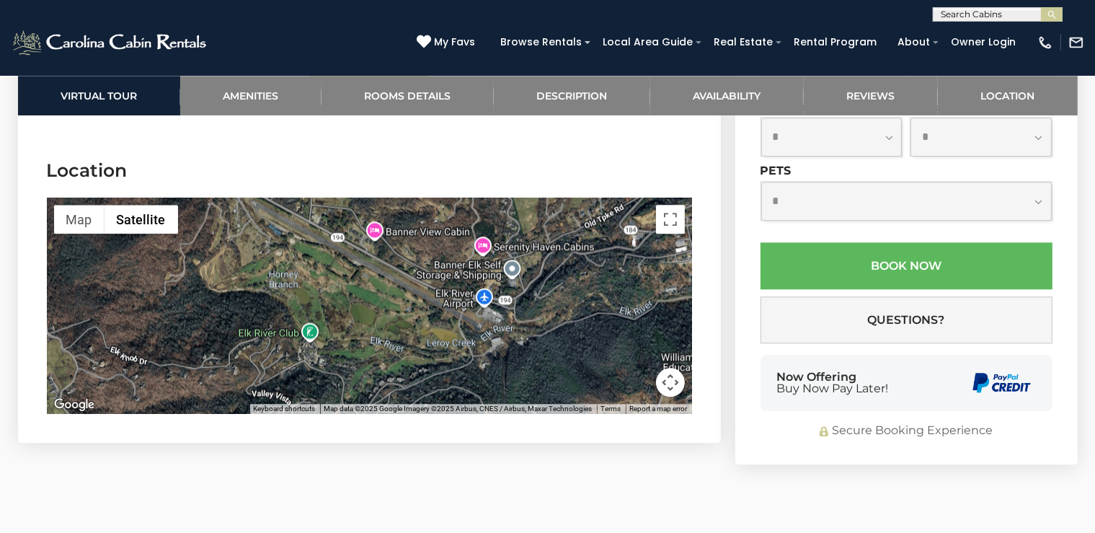
drag, startPoint x: 459, startPoint y: 241, endPoint x: 429, endPoint y: 338, distance: 101.9
click at [429, 338] on div at bounding box center [369, 306] width 645 height 216
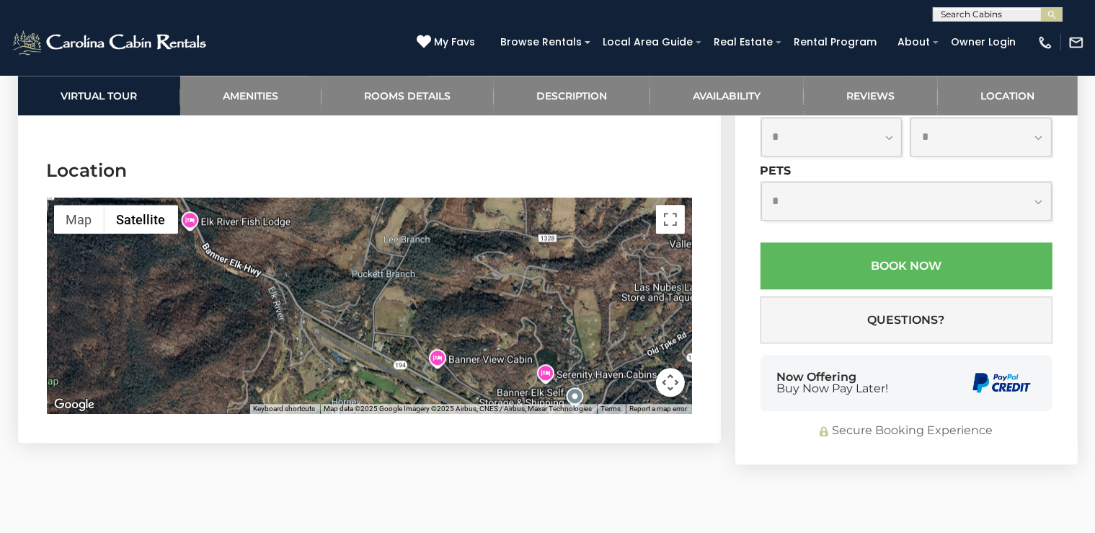
drag, startPoint x: 433, startPoint y: 214, endPoint x: 494, endPoint y: 342, distance: 141.5
click at [494, 342] on div at bounding box center [369, 306] width 645 height 216
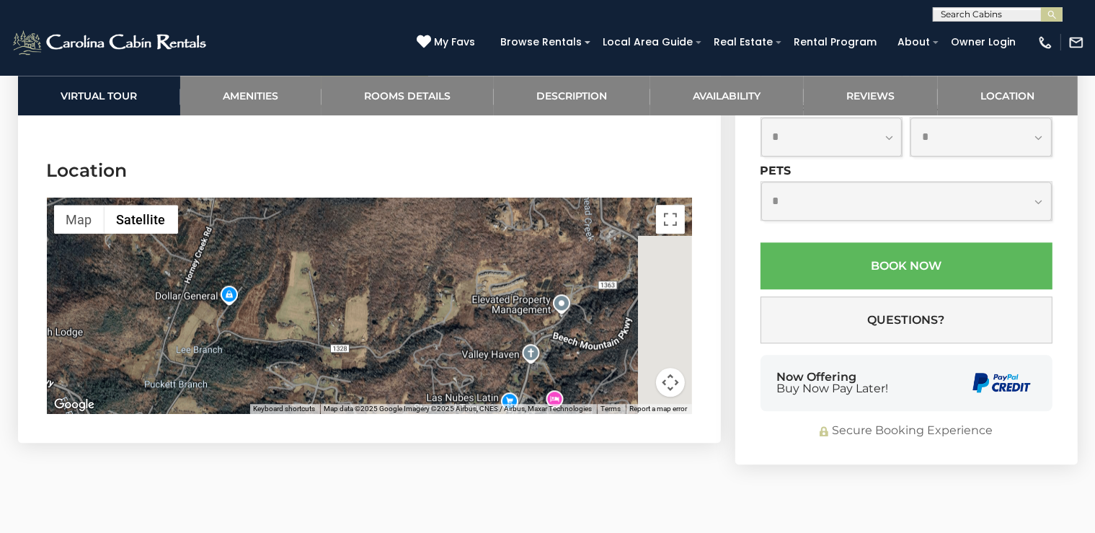
drag, startPoint x: 461, startPoint y: 273, endPoint x: 281, endPoint y: 365, distance: 202.4
click at [281, 365] on div at bounding box center [369, 306] width 645 height 216
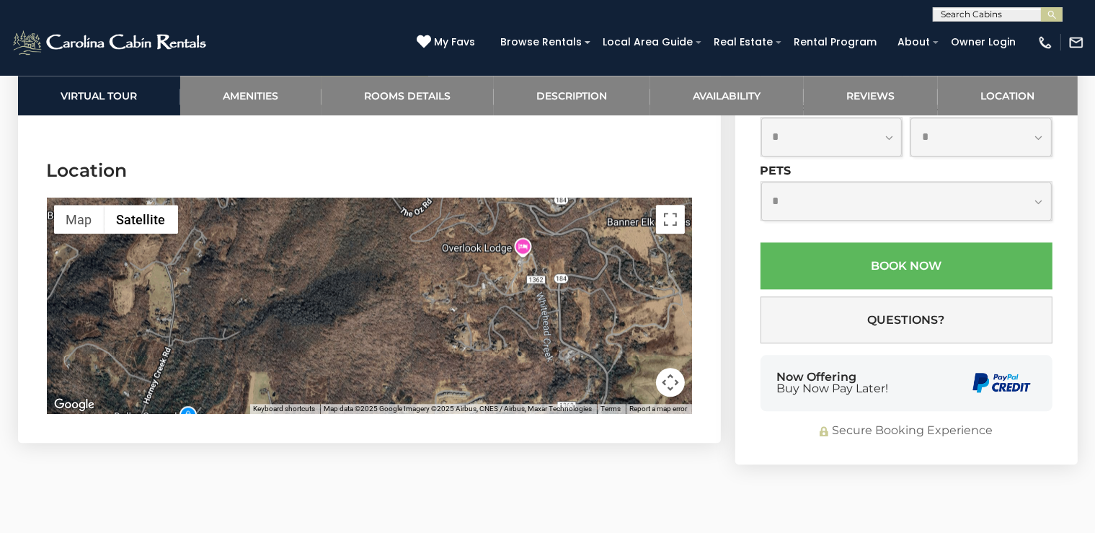
drag, startPoint x: 439, startPoint y: 249, endPoint x: 394, endPoint y: 381, distance: 139.5
click at [394, 381] on div at bounding box center [369, 306] width 645 height 216
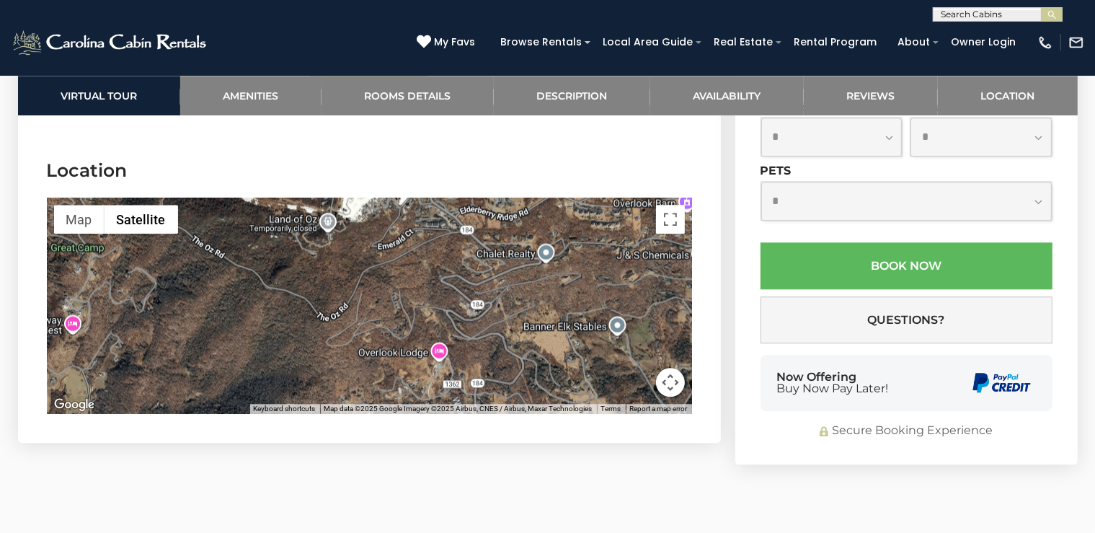
drag, startPoint x: 438, startPoint y: 231, endPoint x: 360, endPoint y: 321, distance: 118.6
click at [360, 321] on div at bounding box center [369, 306] width 645 height 216
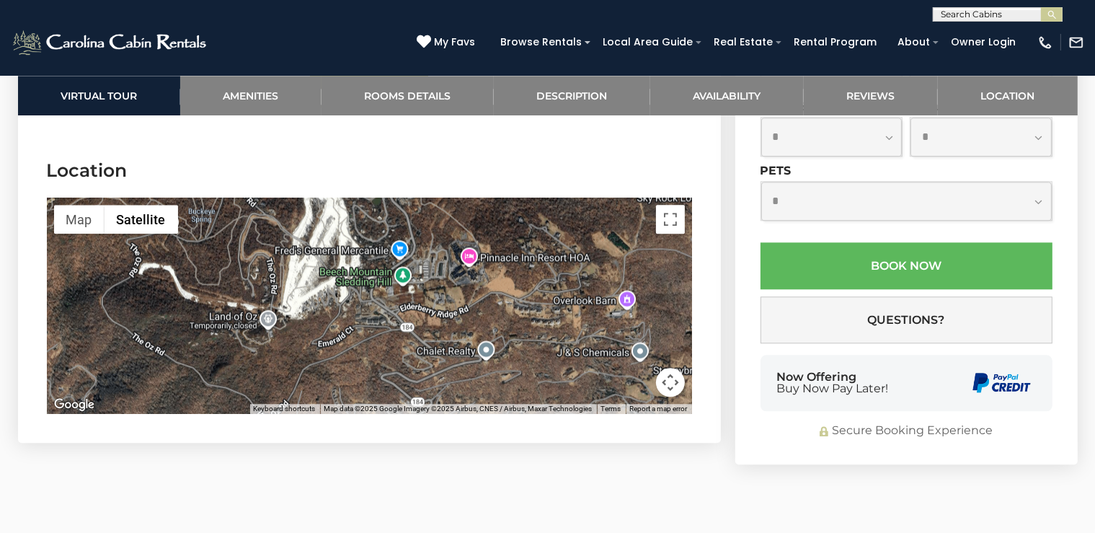
drag, startPoint x: 440, startPoint y: 235, endPoint x: 380, endPoint y: 335, distance: 117.1
click at [380, 335] on div at bounding box center [369, 306] width 645 height 216
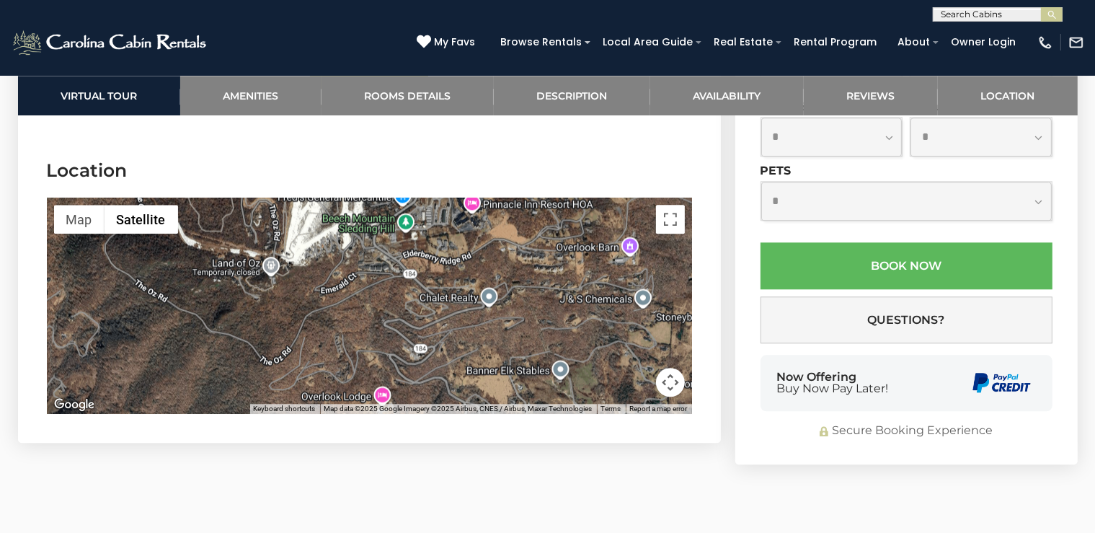
drag, startPoint x: 363, startPoint y: 329, endPoint x: 364, endPoint y: 271, distance: 58.4
click at [364, 271] on div at bounding box center [369, 306] width 645 height 216
